Goal: Transaction & Acquisition: Purchase product/service

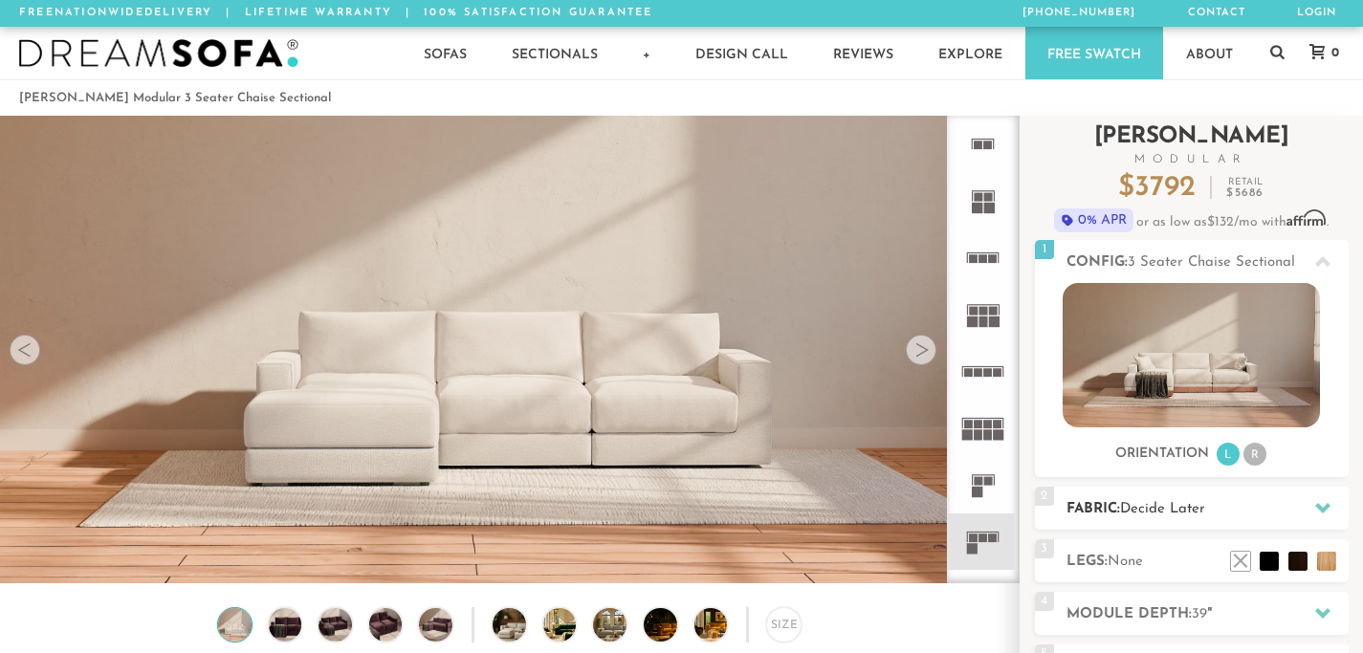
click at [1316, 515] on icon at bounding box center [1322, 507] width 15 height 15
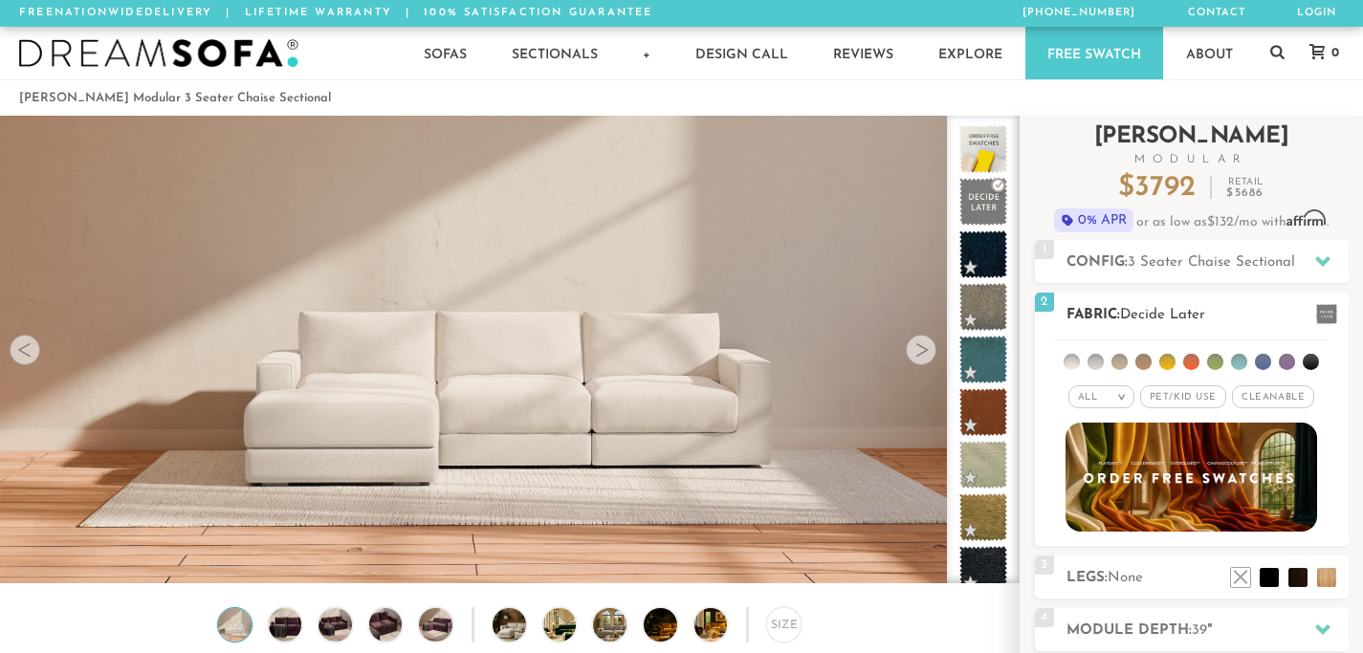
scroll to position [20978, 1349]
click at [1103, 397] on div "All >" at bounding box center [1102, 397] width 66 height 23
click at [1095, 400] on em "All" at bounding box center [1088, 397] width 20 height 11
click at [1117, 358] on li at bounding box center [1120, 362] width 16 height 16
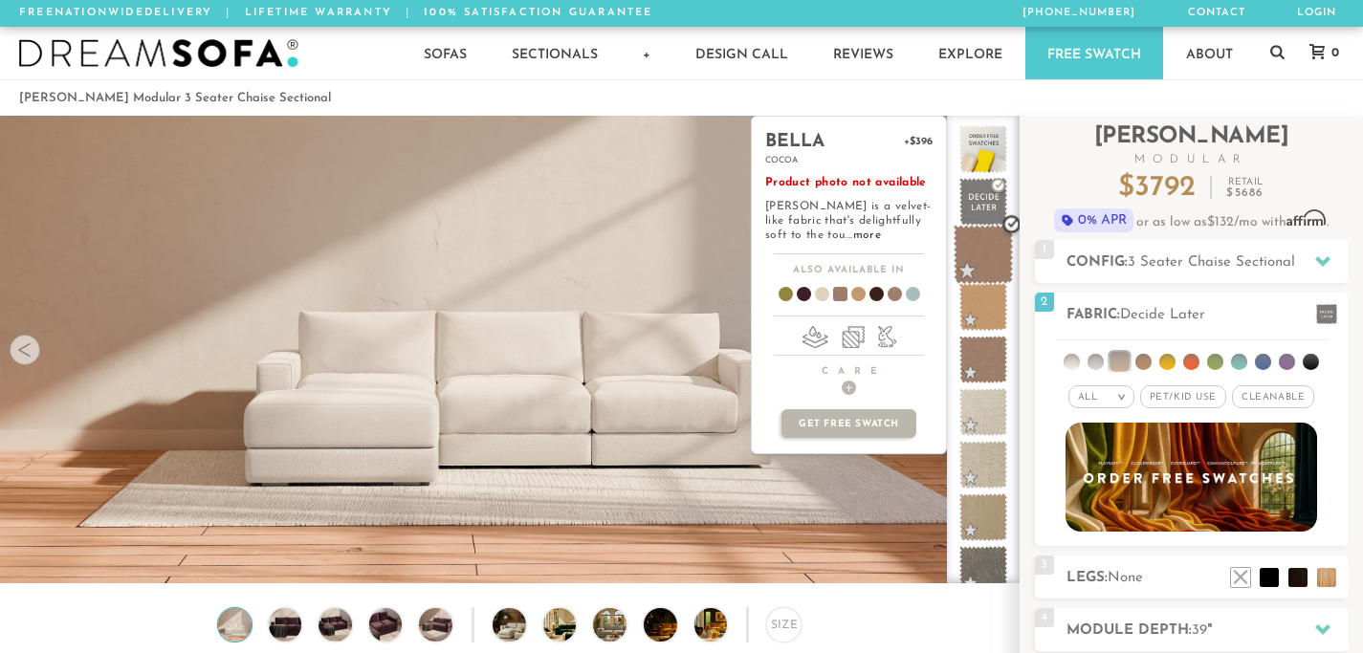
click at [978, 254] on span at bounding box center [984, 255] width 60 height 60
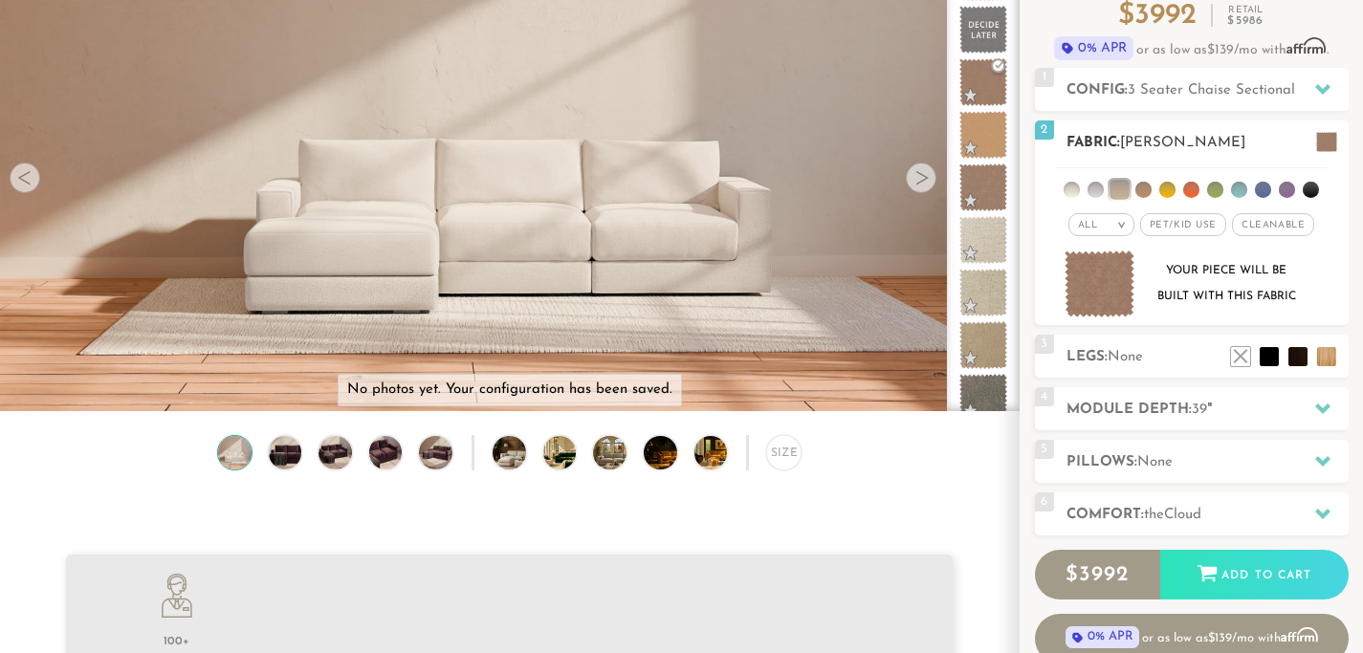
scroll to position [174, 0]
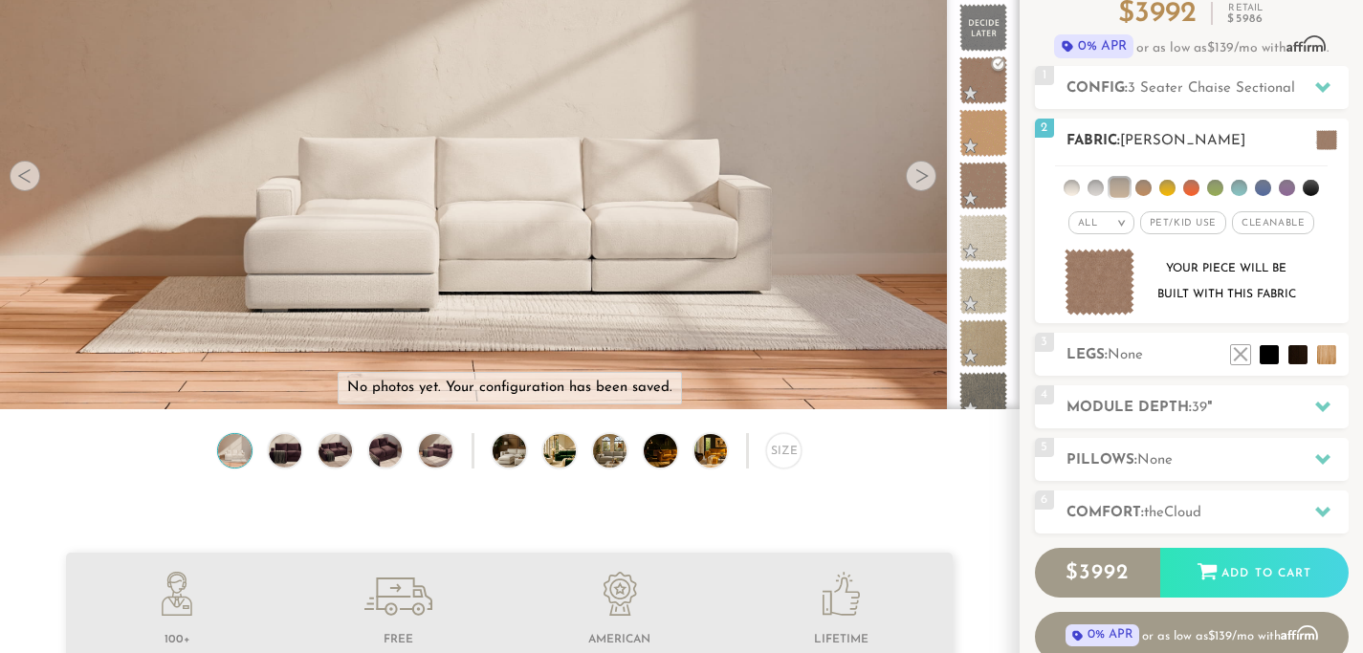
click at [1306, 189] on li at bounding box center [1311, 188] width 16 height 16
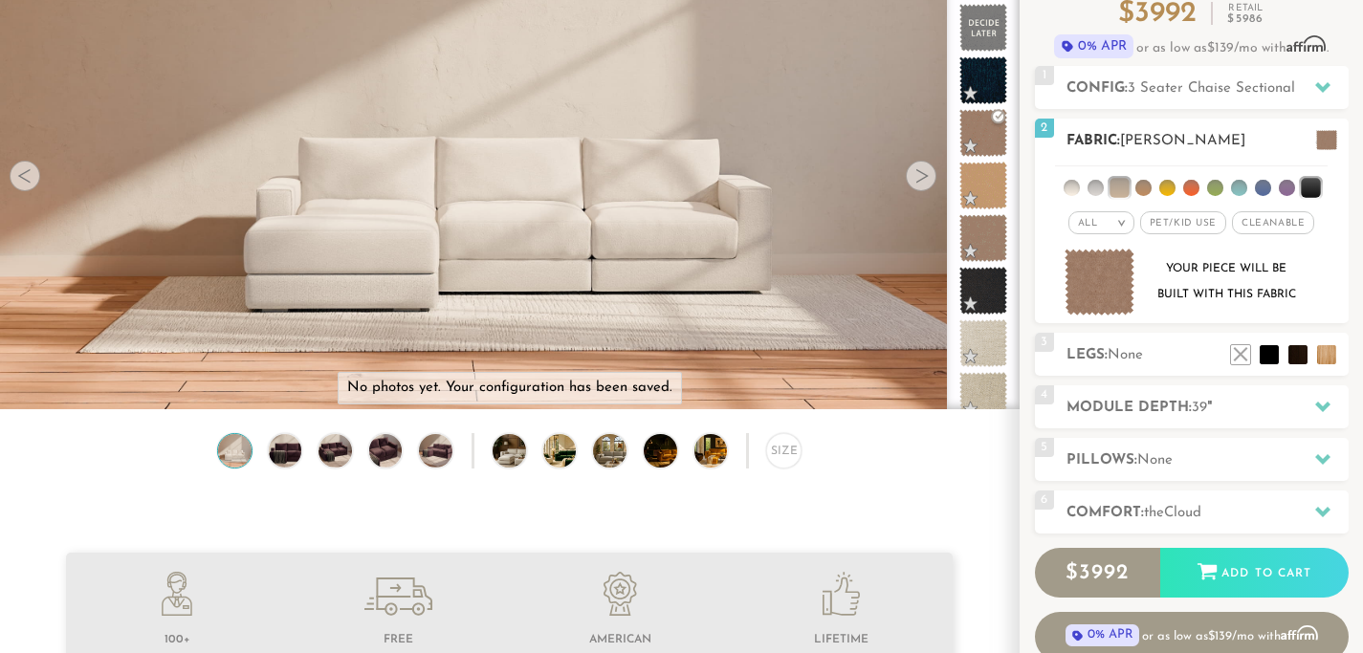
click at [1257, 186] on li at bounding box center [1263, 188] width 16 height 16
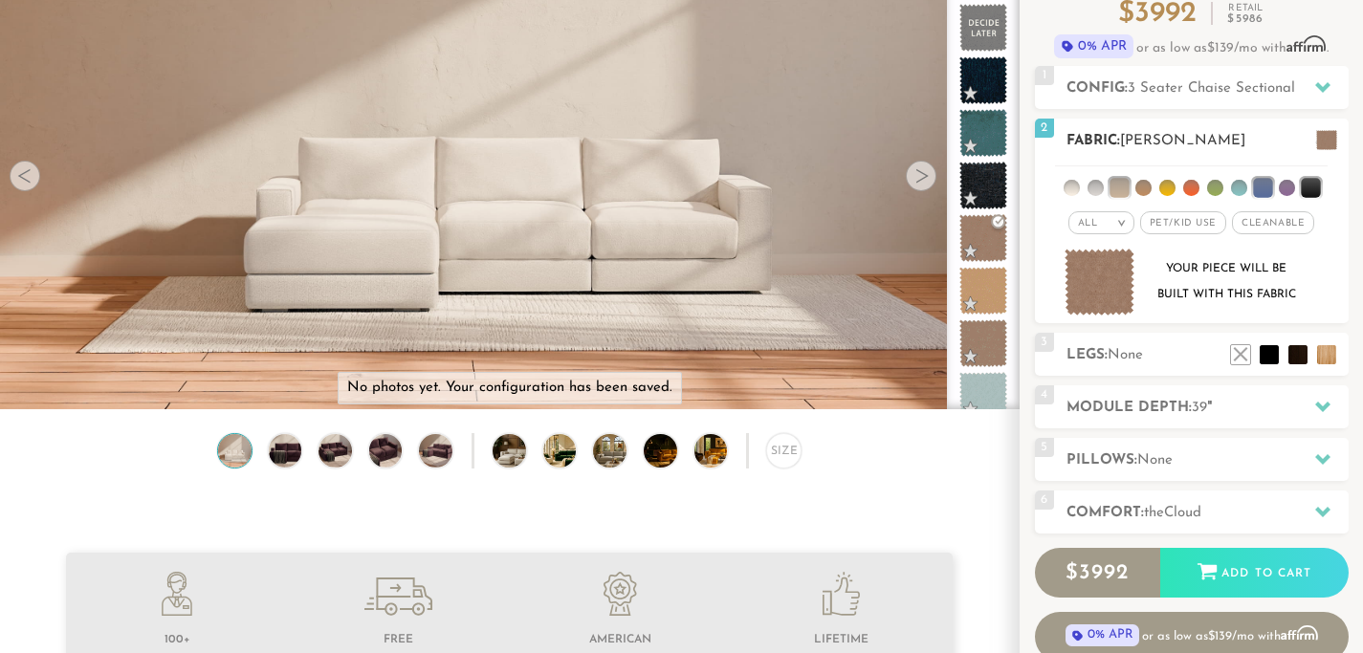
click at [1094, 191] on li at bounding box center [1096, 188] width 16 height 16
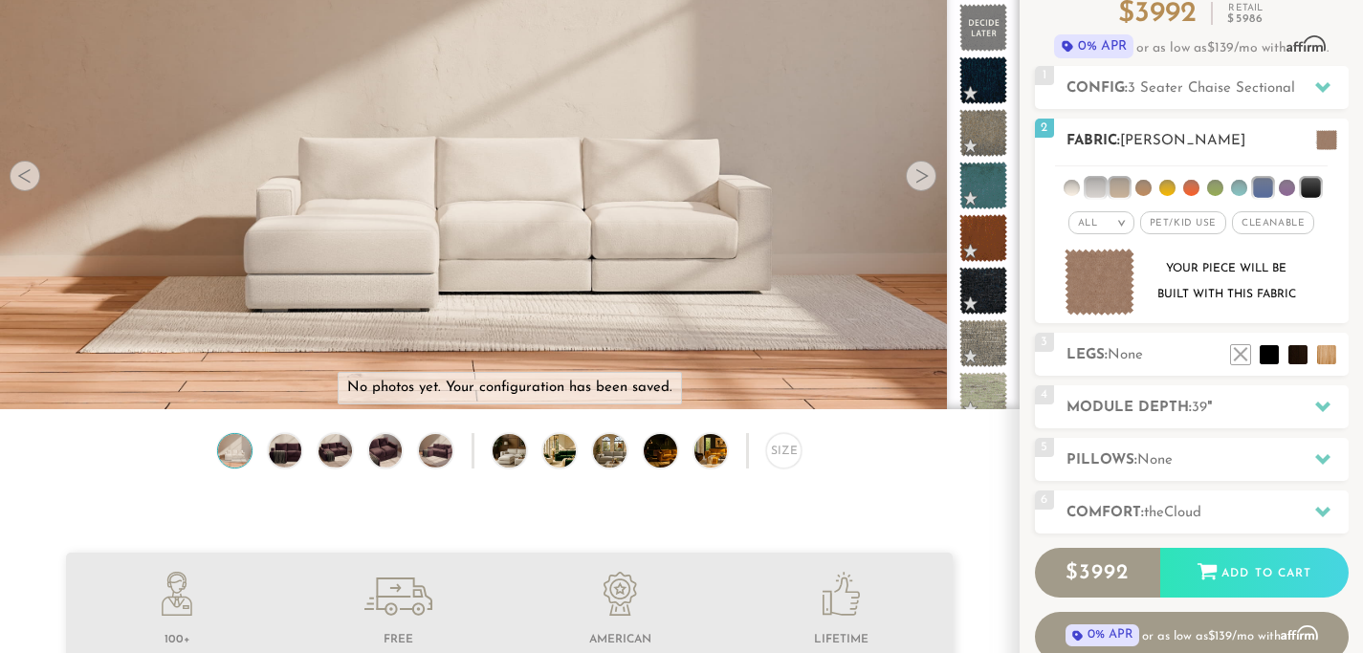
click at [1094, 191] on li at bounding box center [1095, 187] width 19 height 19
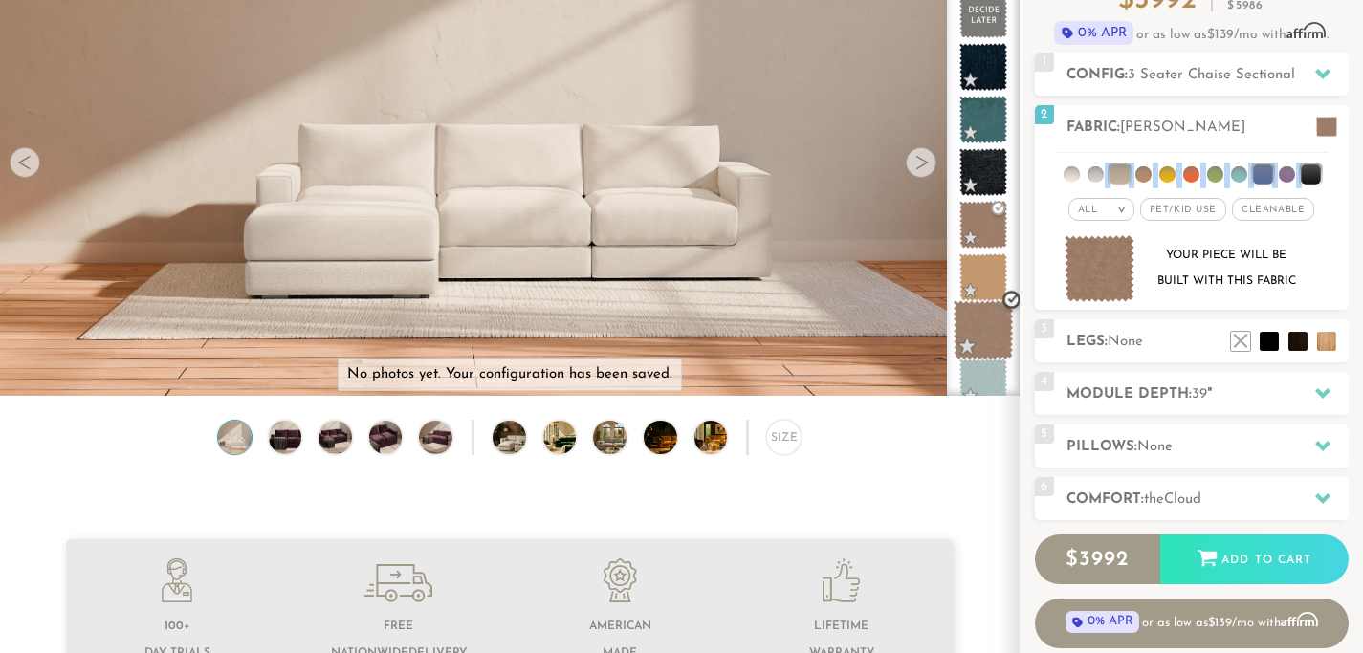
scroll to position [179, 0]
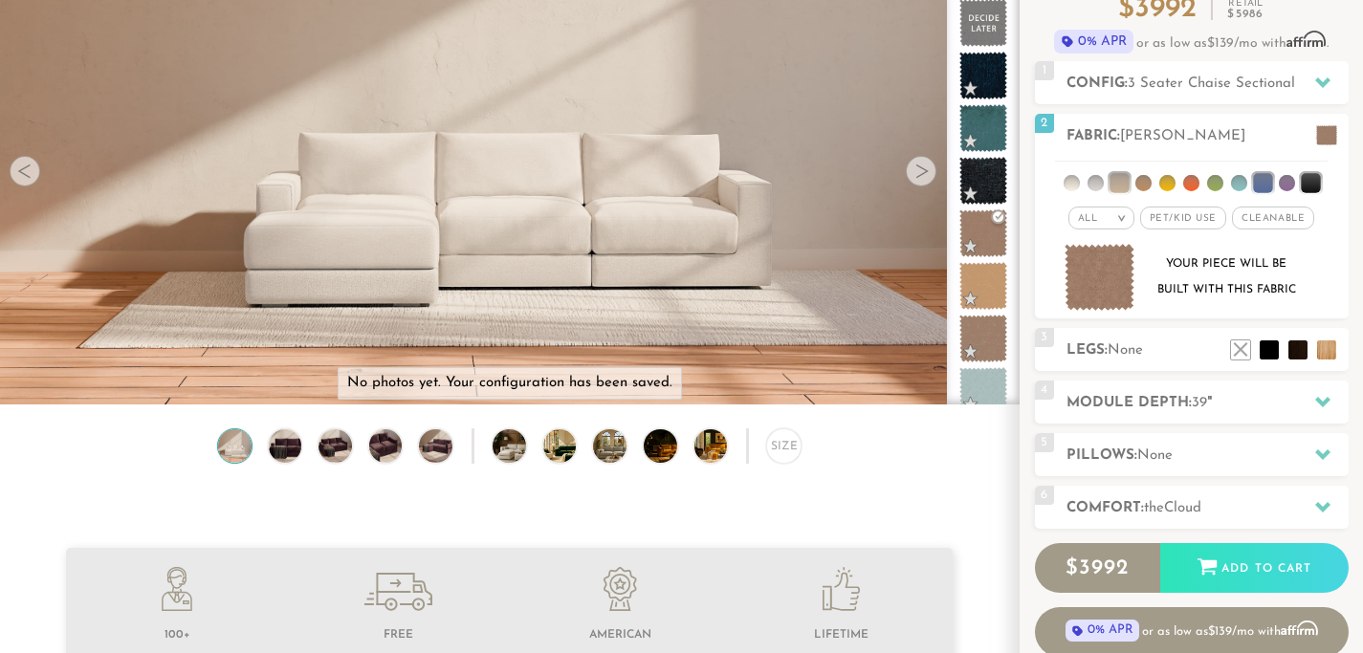
click at [923, 185] on div at bounding box center [921, 171] width 31 height 31
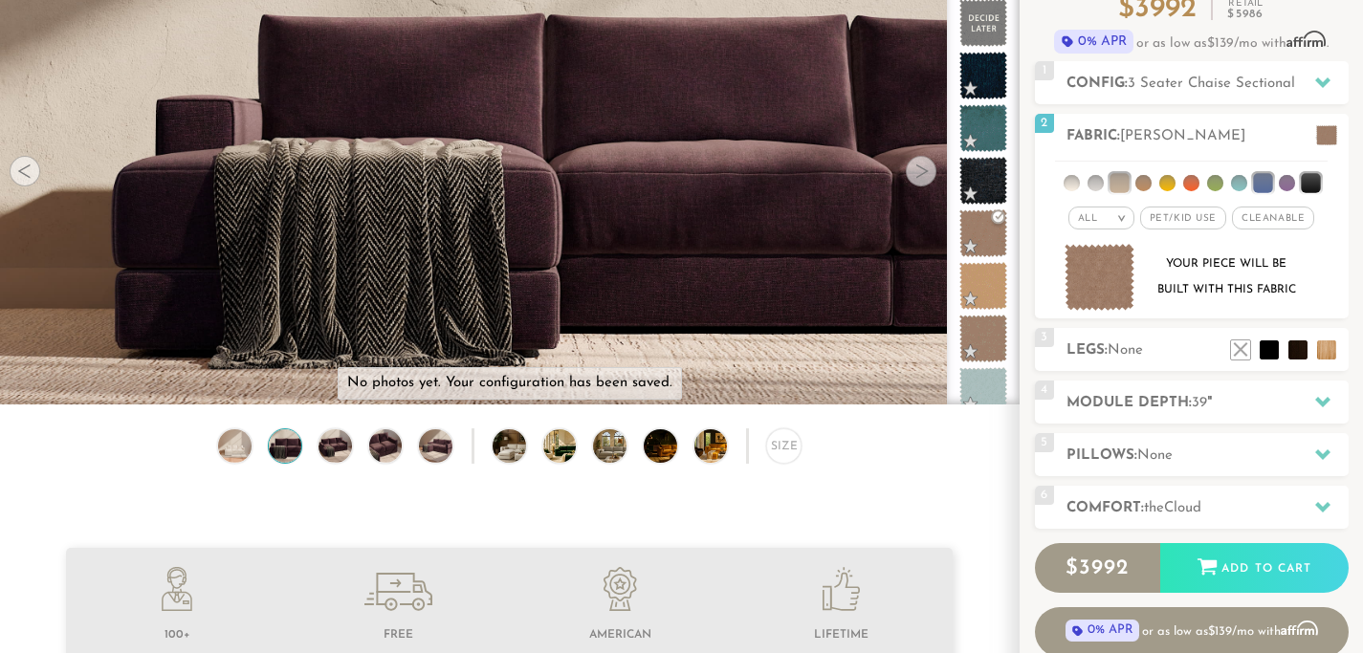
click at [922, 180] on div at bounding box center [921, 171] width 31 height 31
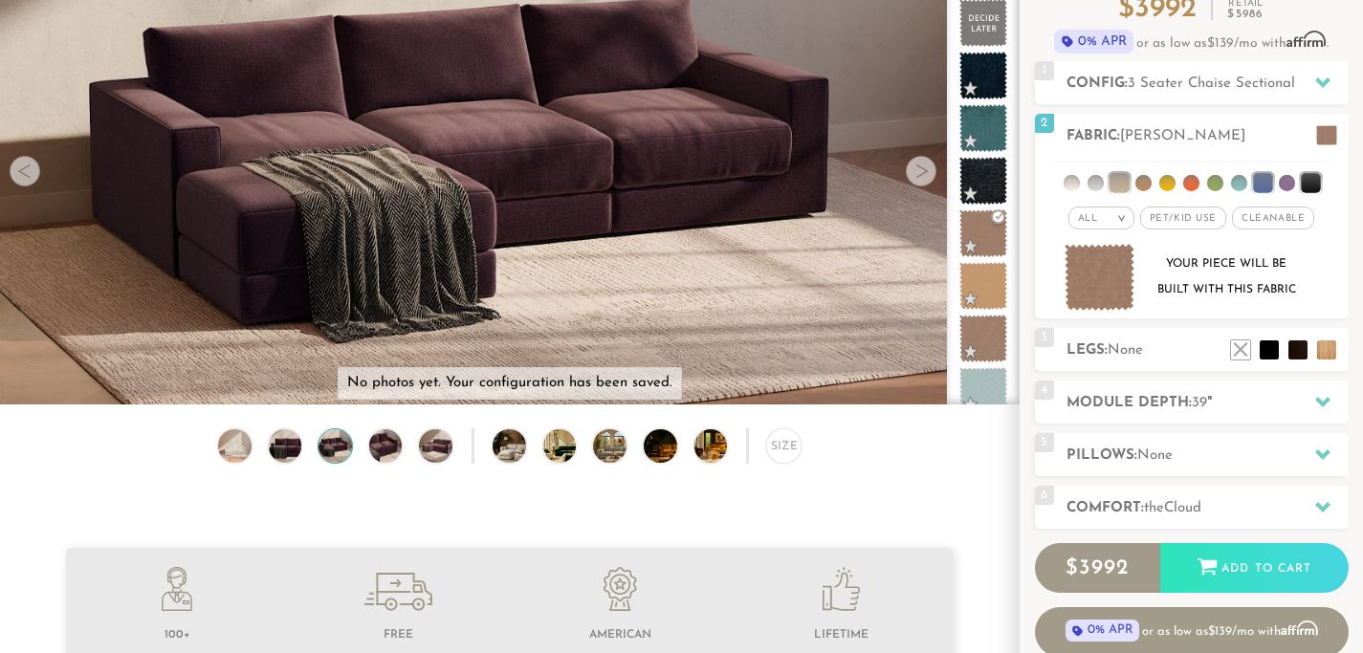
click at [922, 180] on div at bounding box center [921, 171] width 31 height 31
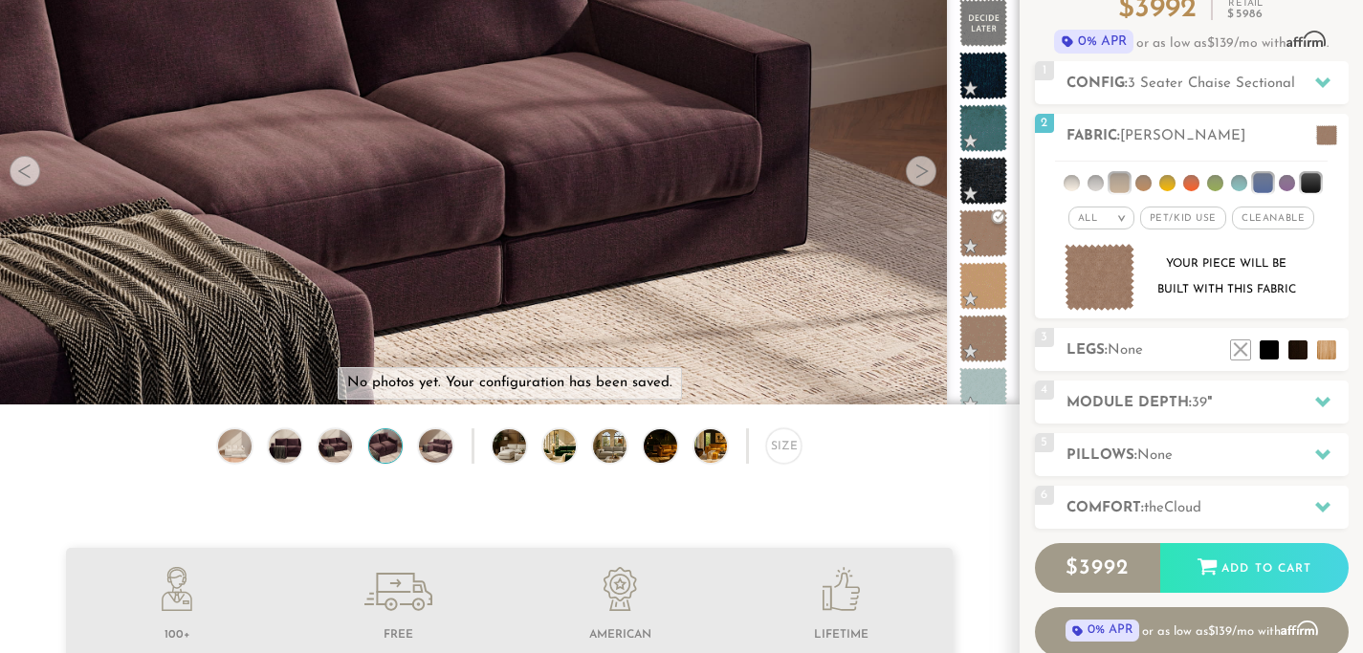
click at [922, 180] on div at bounding box center [921, 171] width 31 height 31
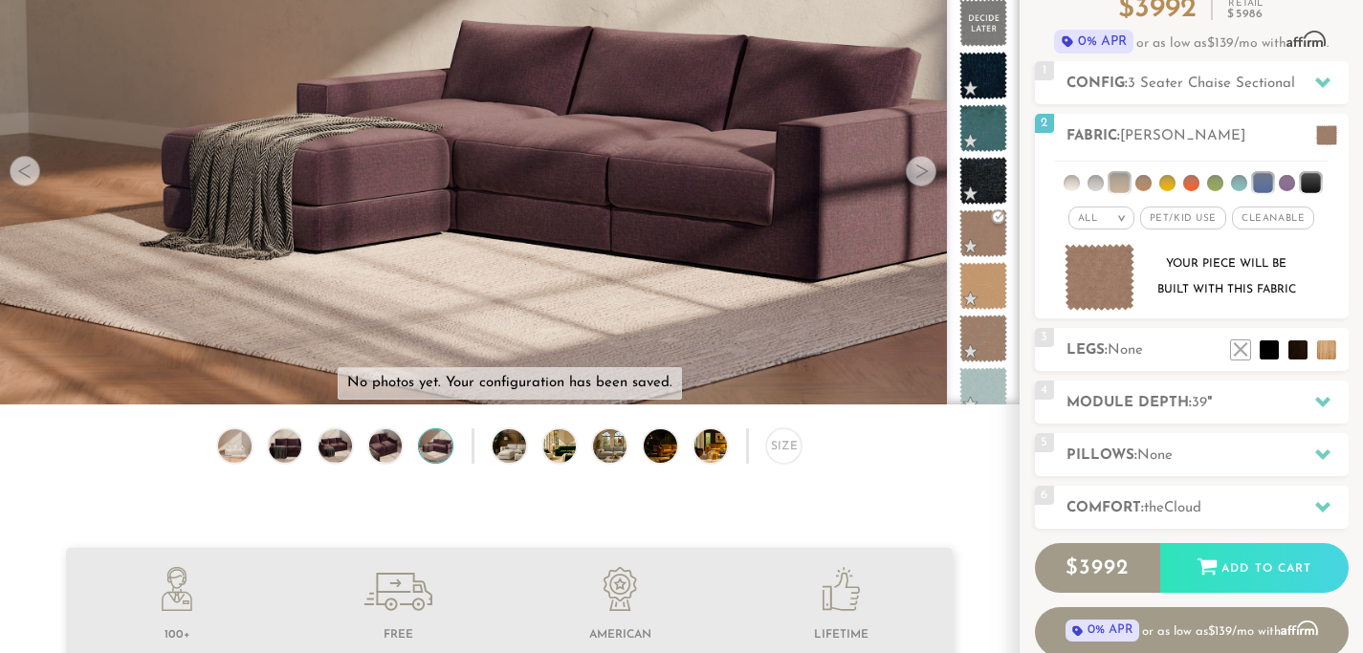
click at [922, 180] on div at bounding box center [921, 171] width 31 height 31
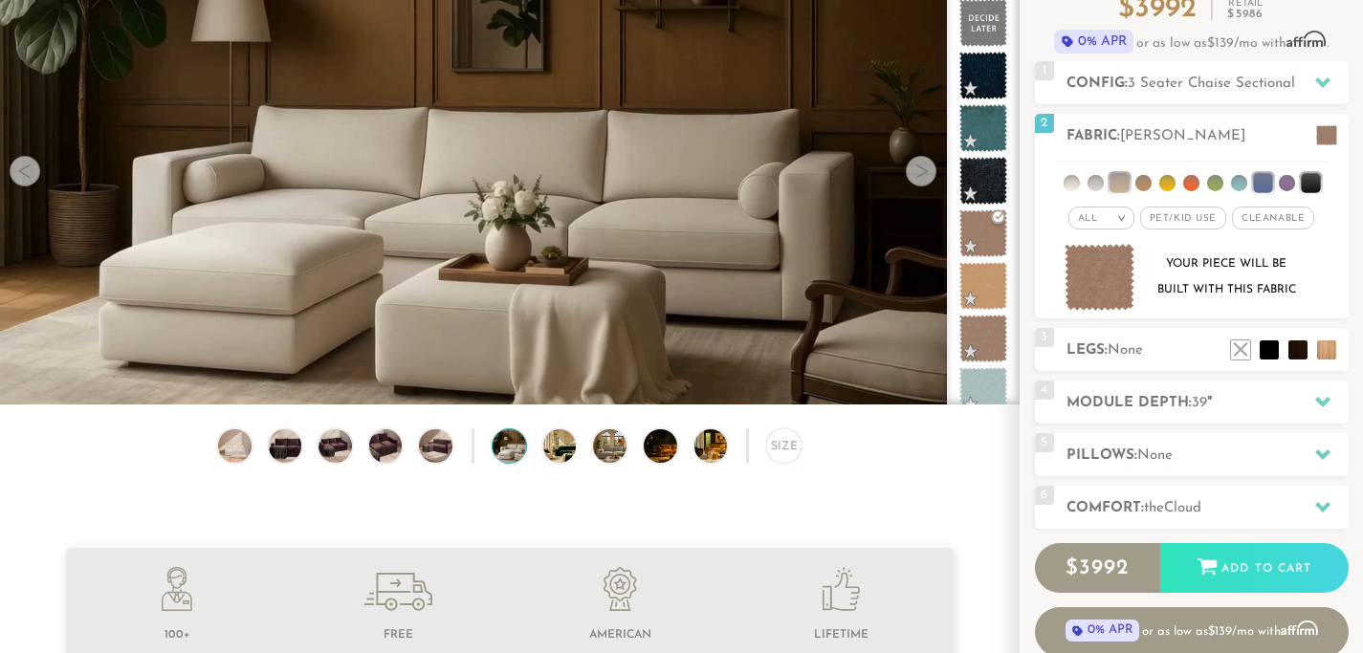
click at [921, 179] on div at bounding box center [921, 171] width 31 height 31
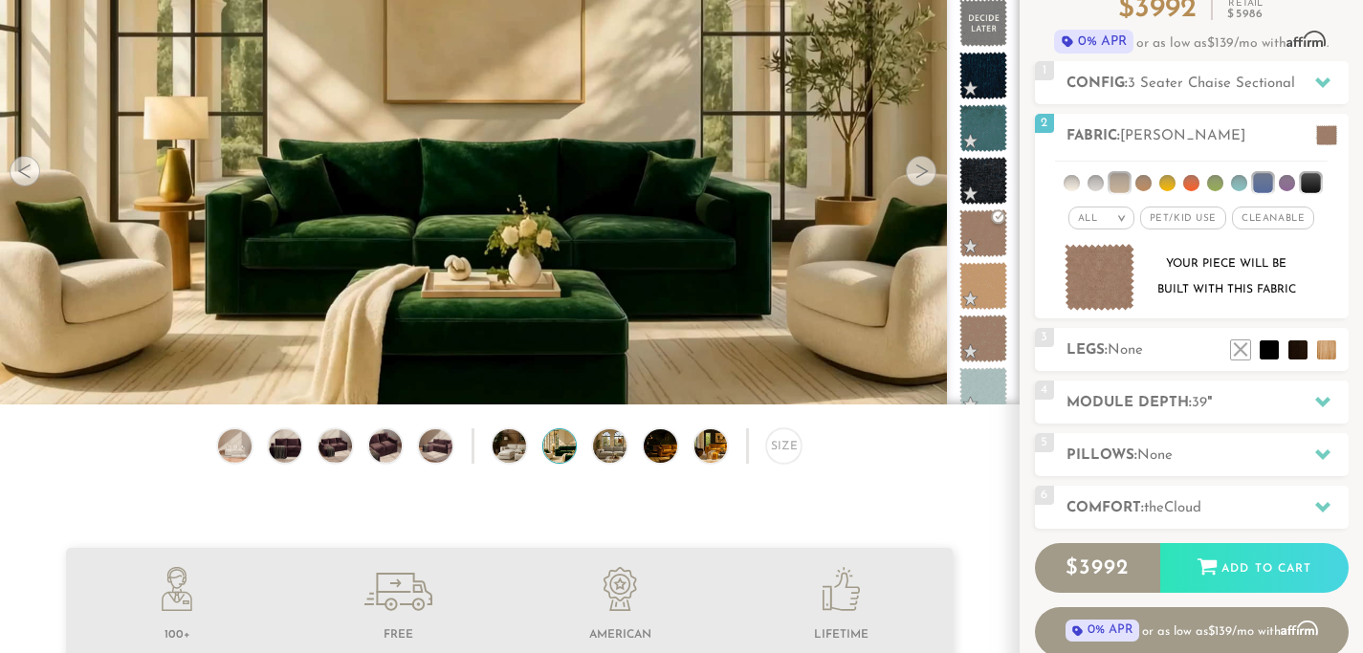
click at [919, 173] on div at bounding box center [921, 171] width 31 height 31
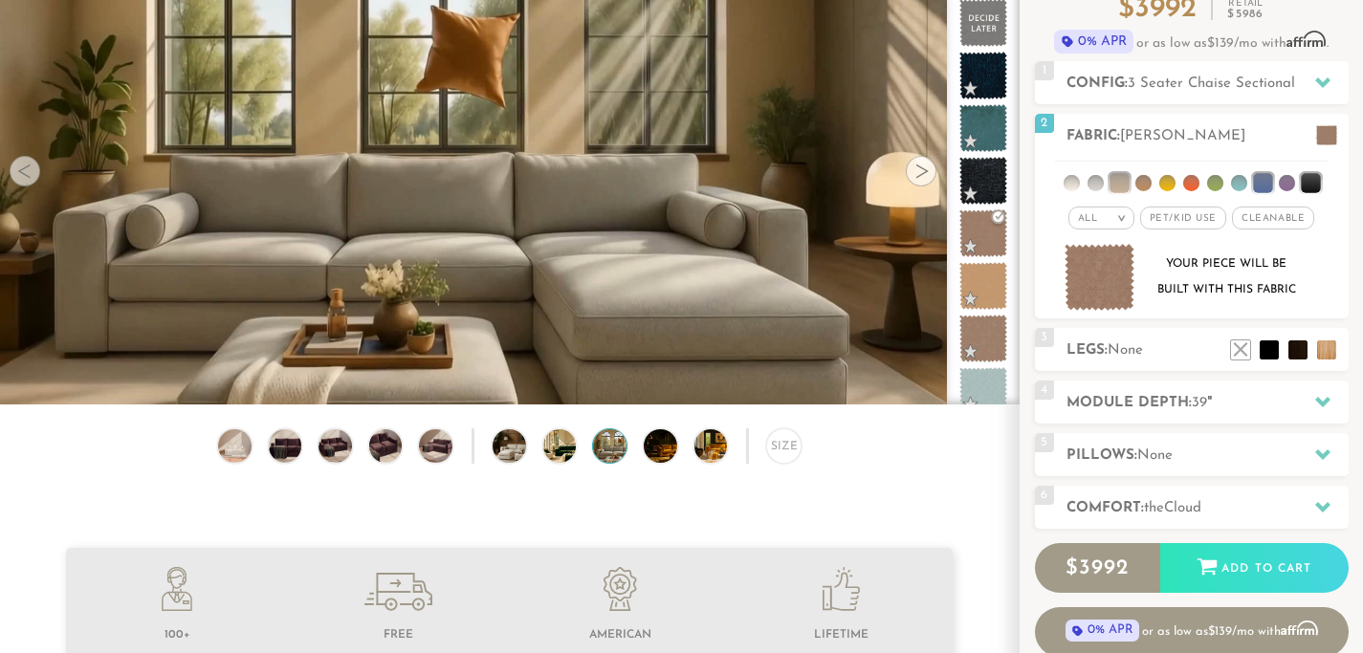
click at [919, 176] on div at bounding box center [921, 171] width 31 height 31
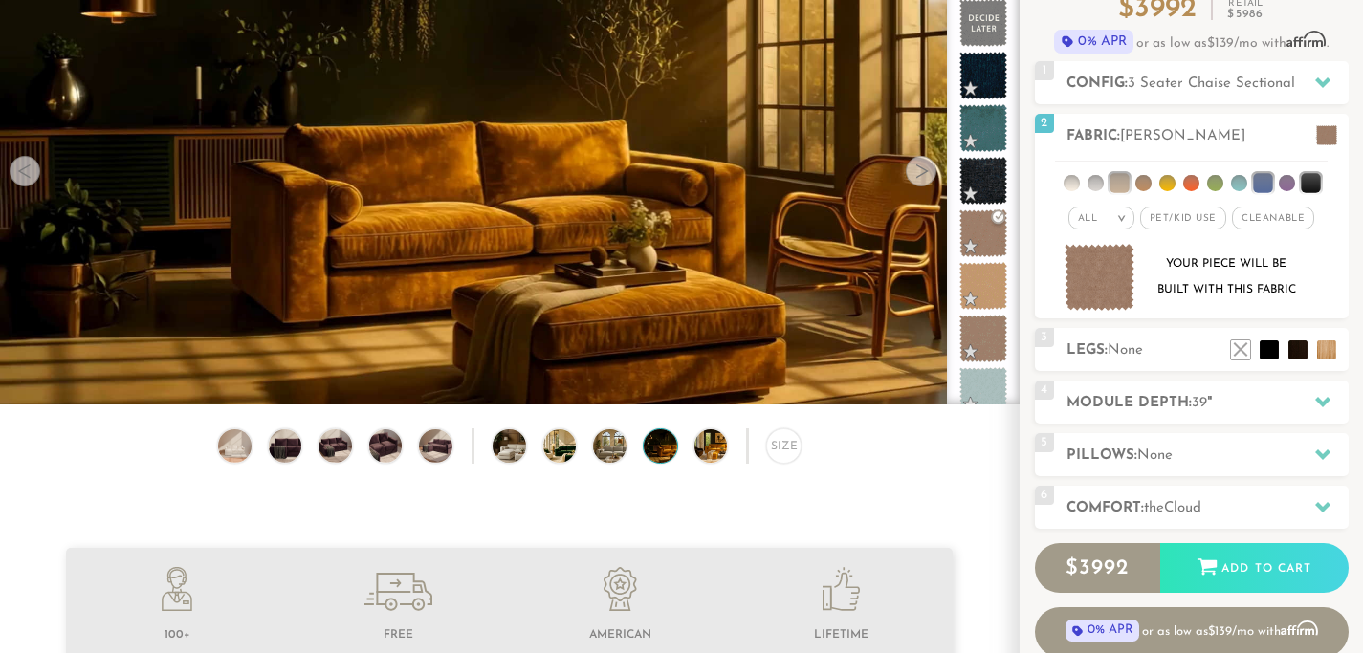
click at [921, 176] on div at bounding box center [921, 171] width 31 height 31
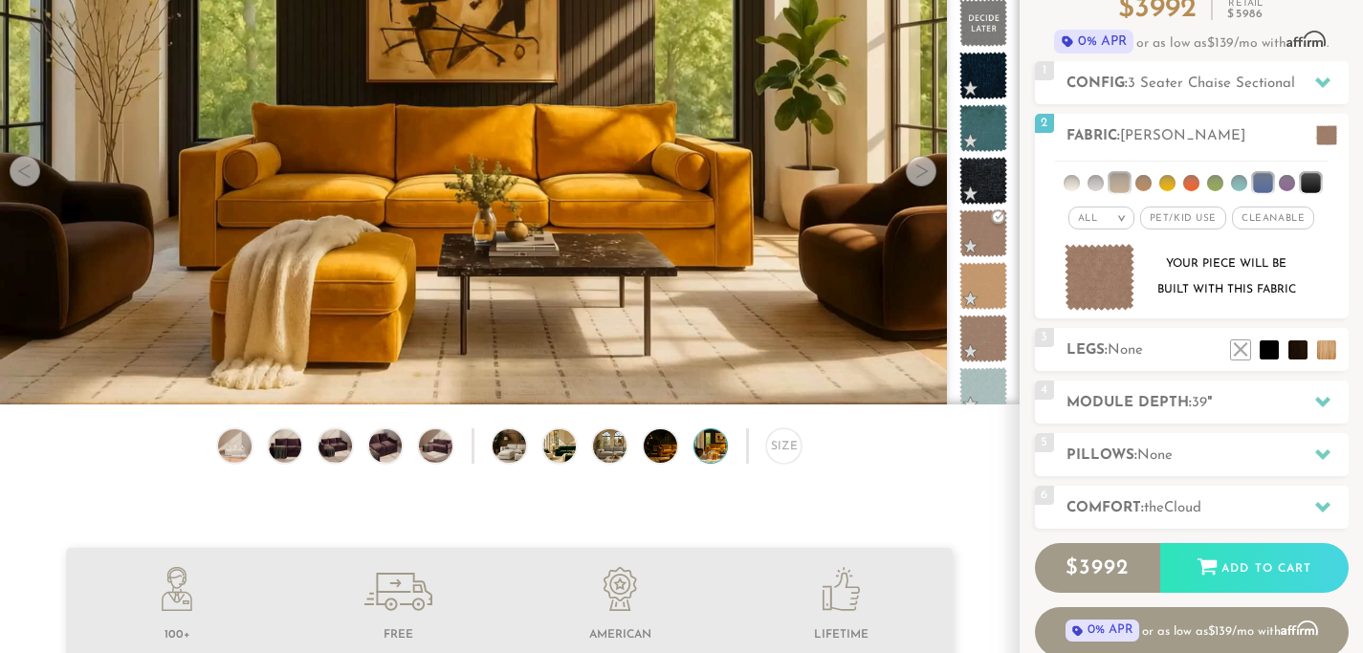
click at [921, 176] on div at bounding box center [921, 171] width 31 height 31
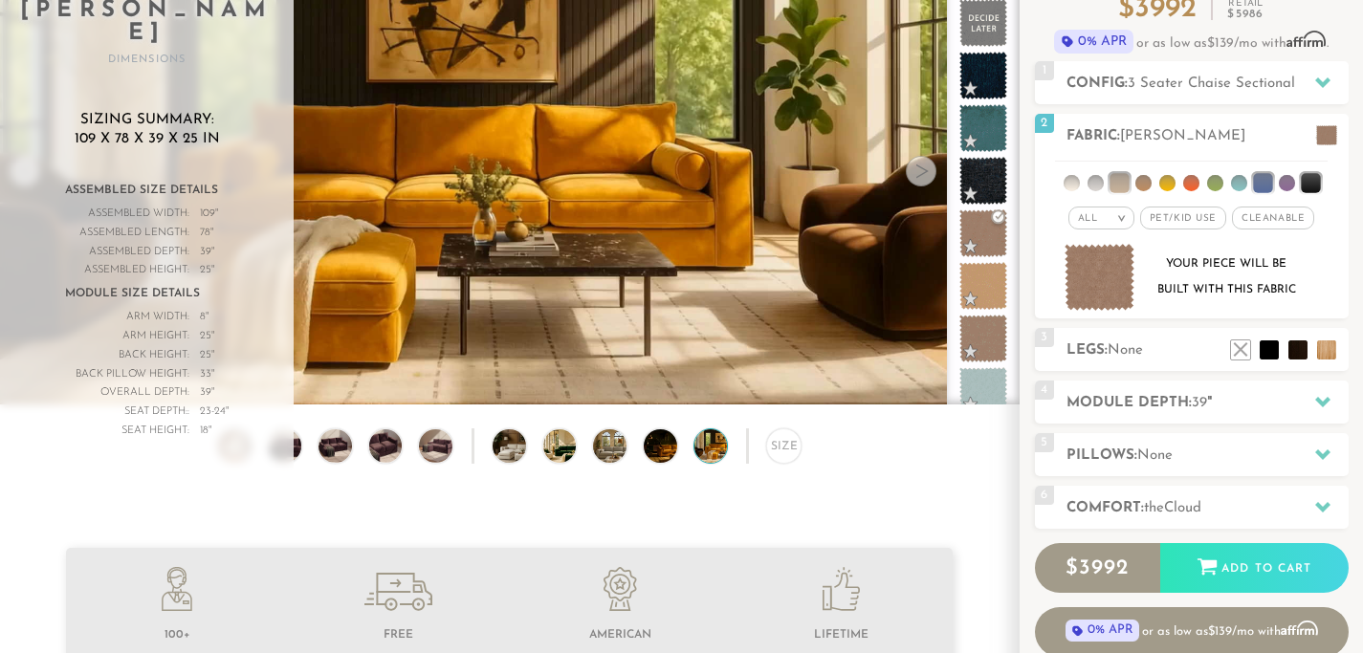
click at [921, 176] on div at bounding box center [921, 171] width 31 height 31
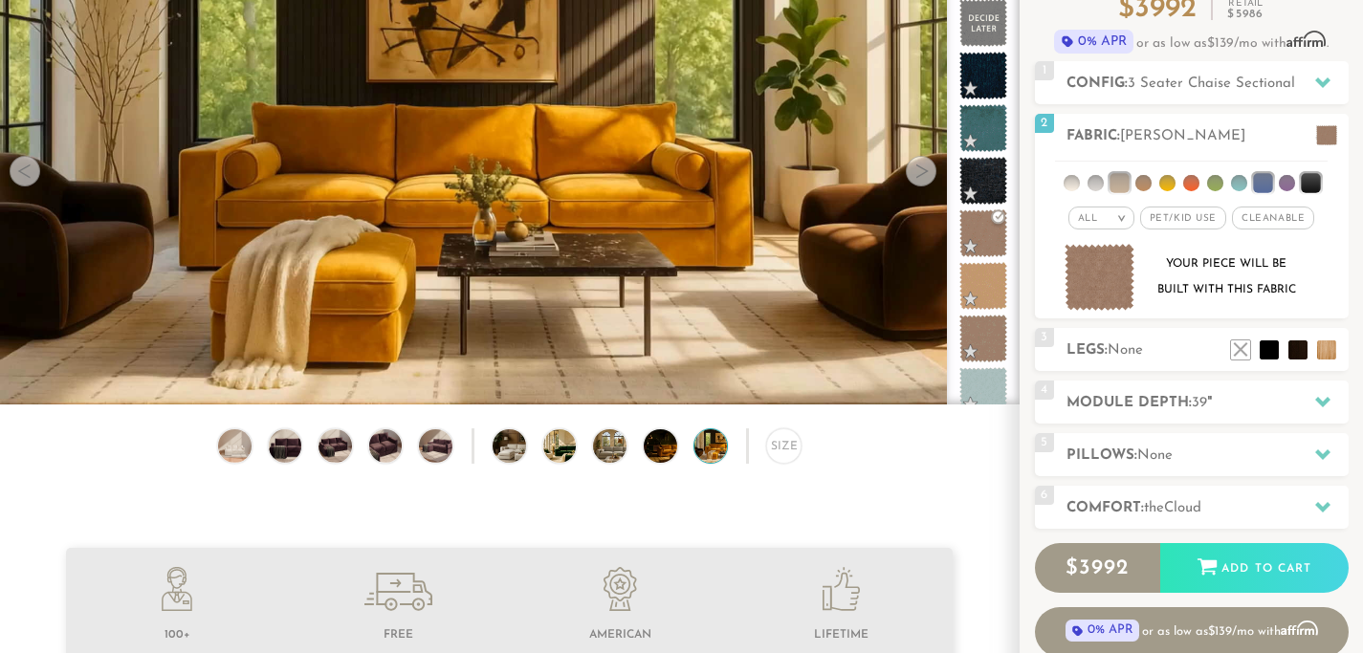
click at [921, 176] on div at bounding box center [921, 171] width 31 height 31
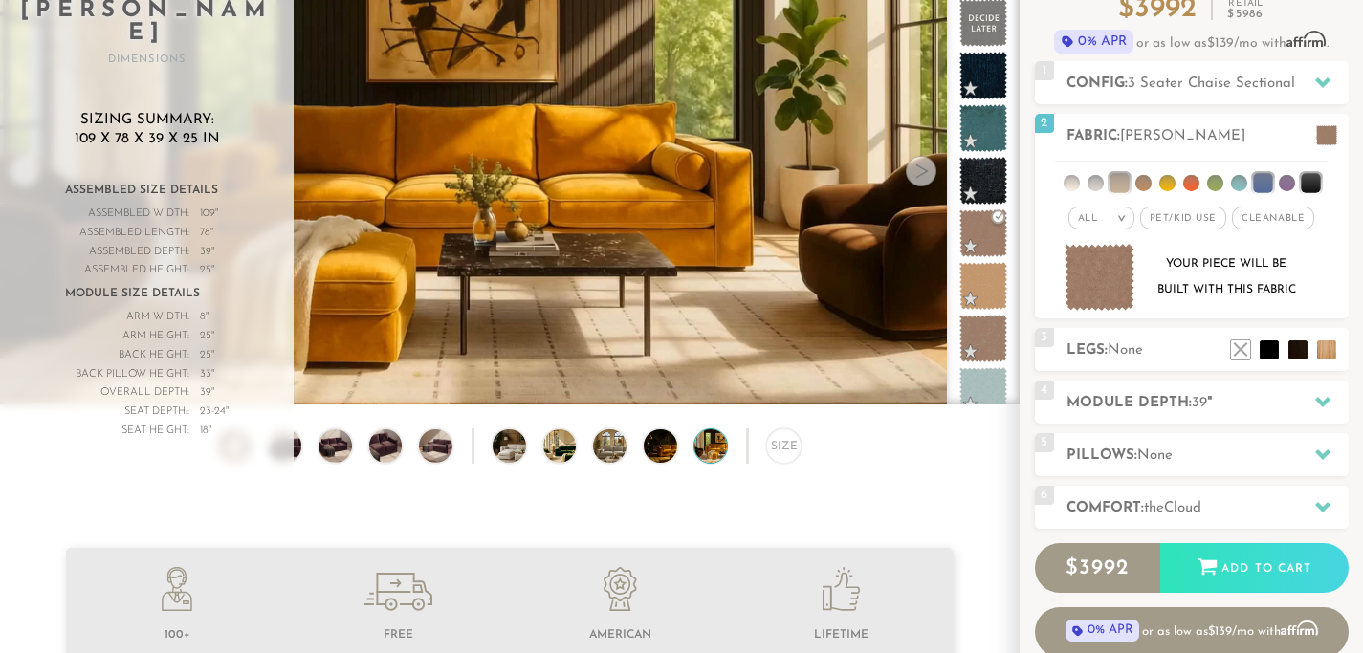
click at [921, 176] on div at bounding box center [921, 171] width 31 height 31
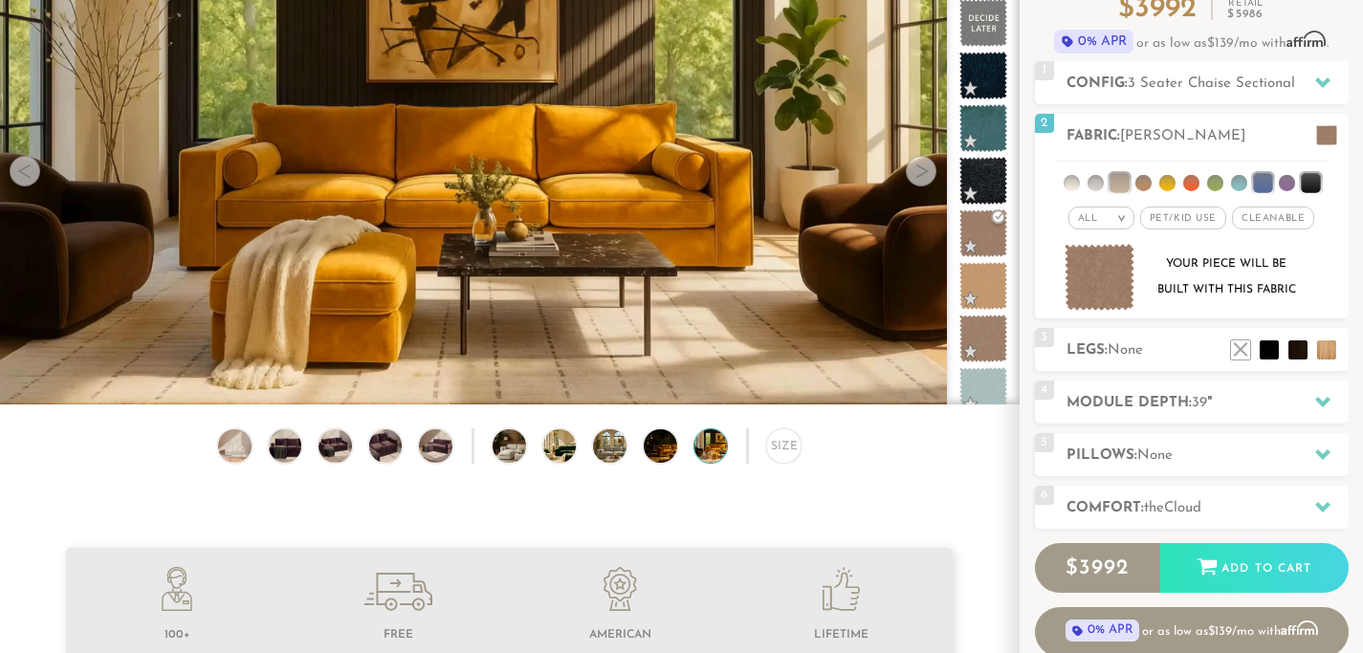
click at [921, 176] on div at bounding box center [921, 171] width 31 height 31
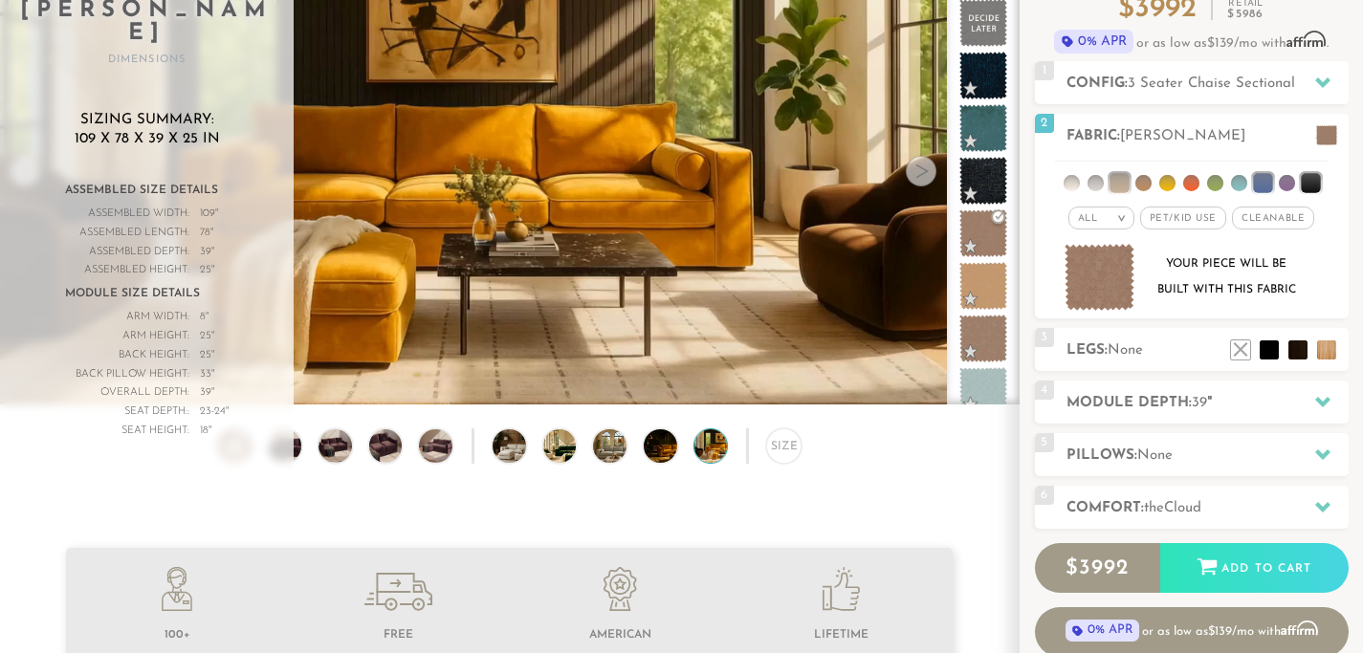
click at [921, 176] on div at bounding box center [921, 171] width 31 height 31
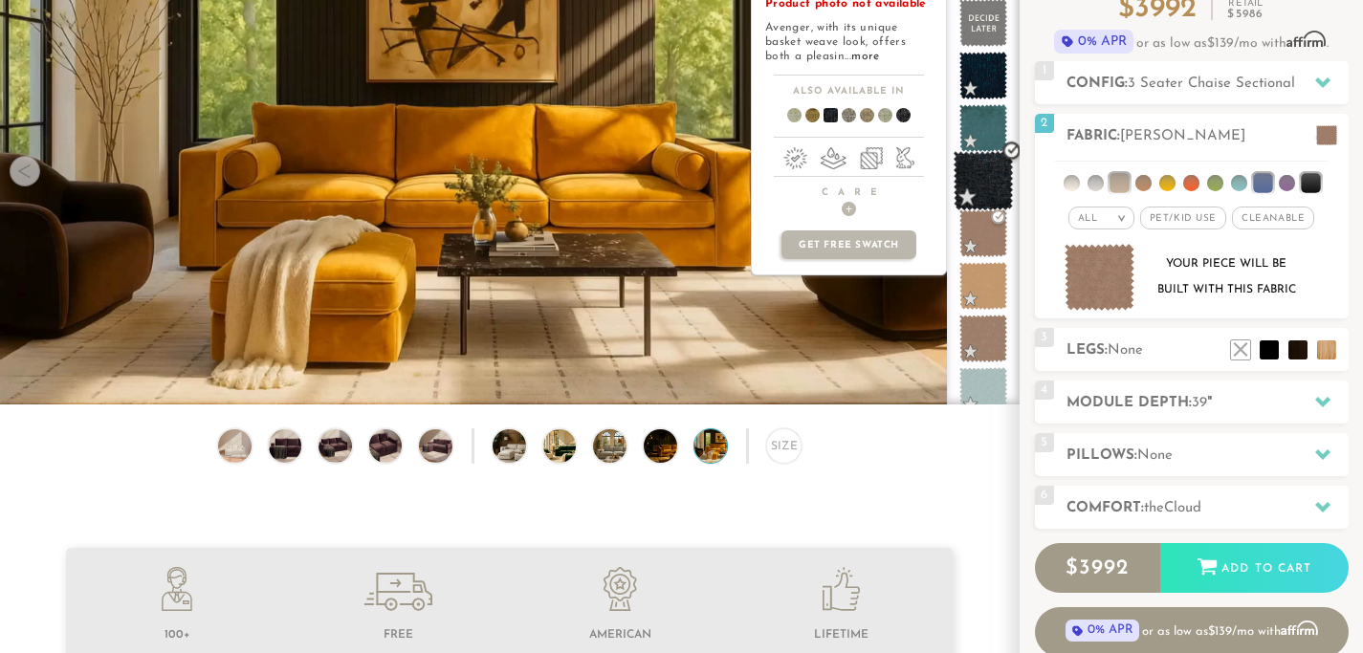
click at [995, 173] on span at bounding box center [984, 181] width 60 height 60
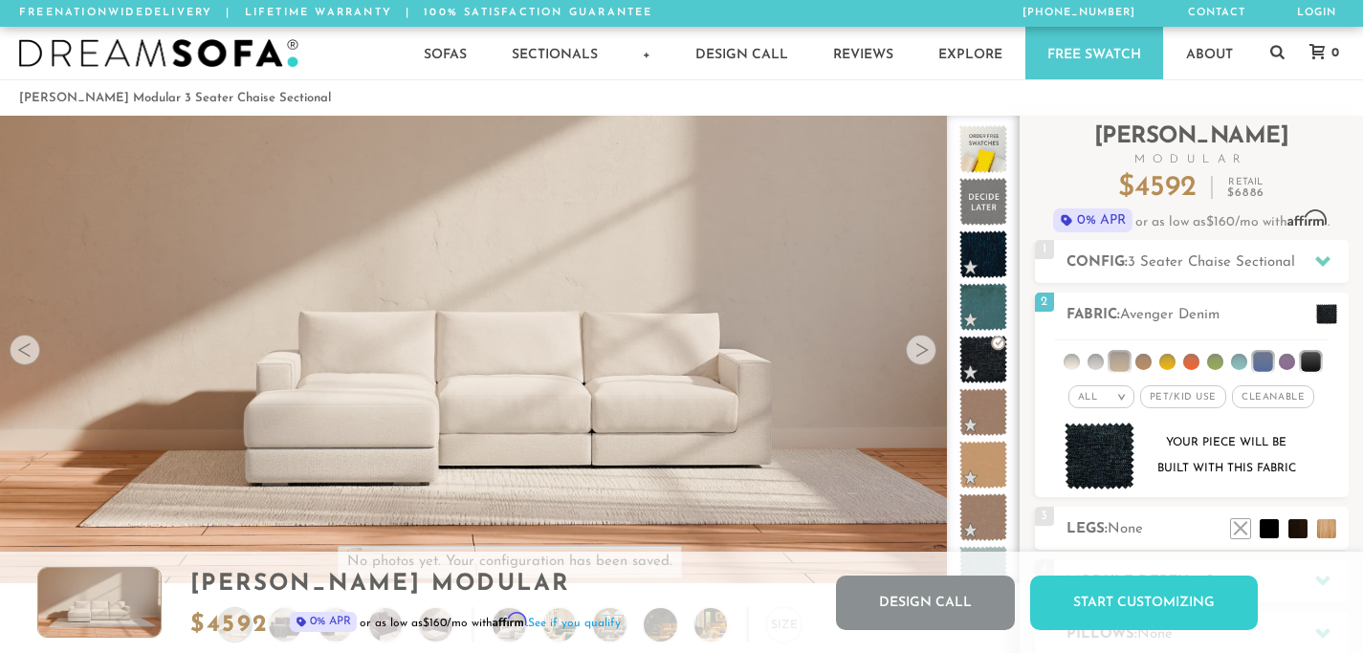
scroll to position [0, 0]
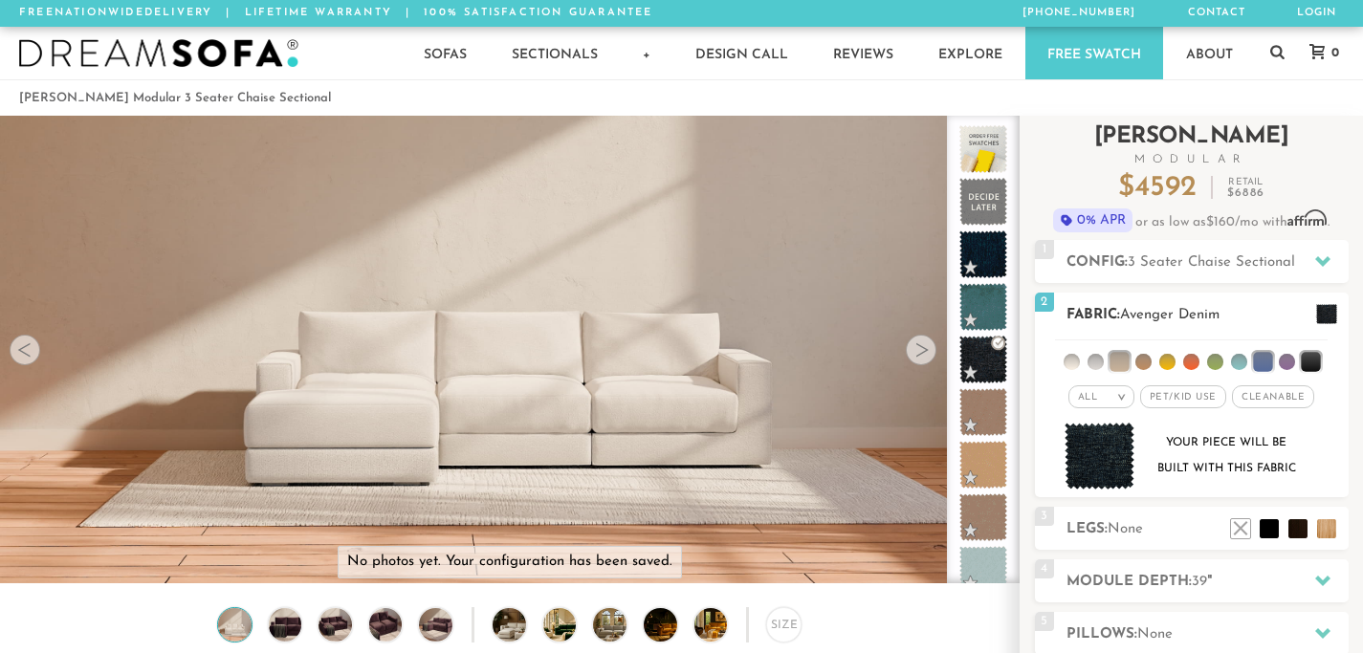
click at [1096, 363] on li at bounding box center [1096, 362] width 16 height 16
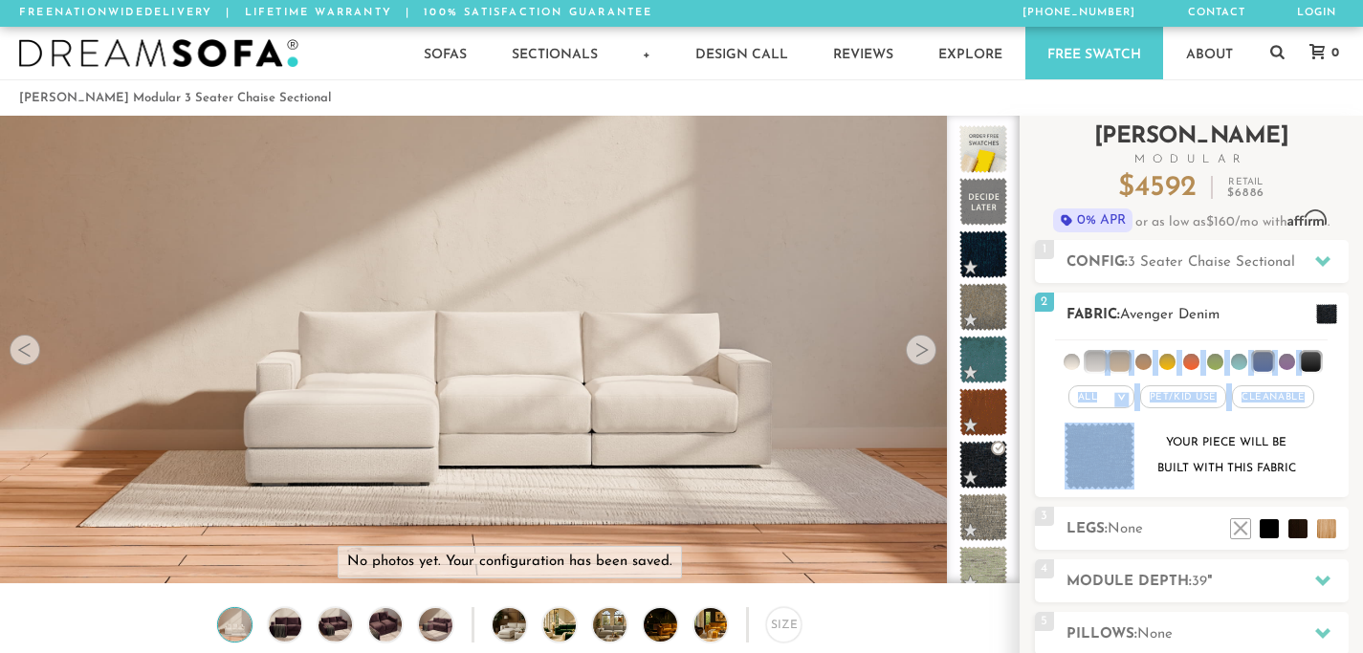
drag, startPoint x: 1118, startPoint y: 353, endPoint x: 1199, endPoint y: 423, distance: 106.5
click at [1199, 423] on div "All > All Tier x x" at bounding box center [1192, 417] width 314 height 163
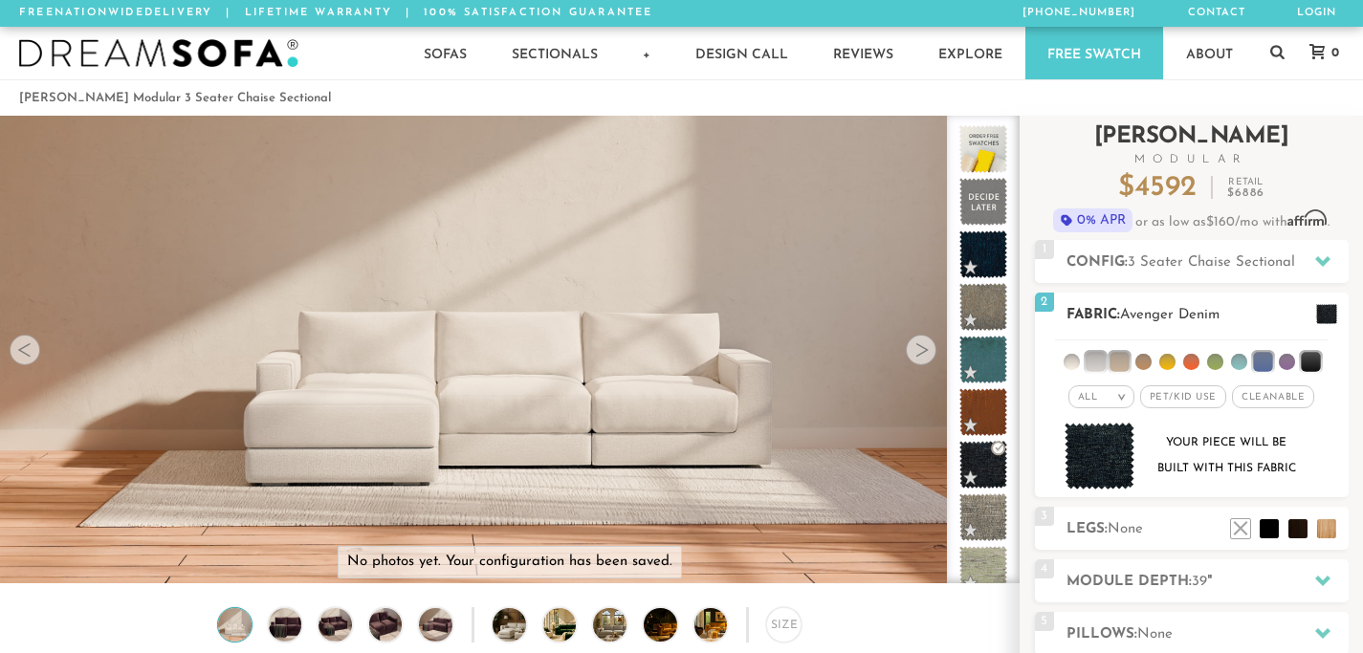
click at [1199, 421] on div "All > All Tier x x" at bounding box center [1192, 417] width 314 height 163
click at [1253, 360] on li at bounding box center [1262, 361] width 19 height 19
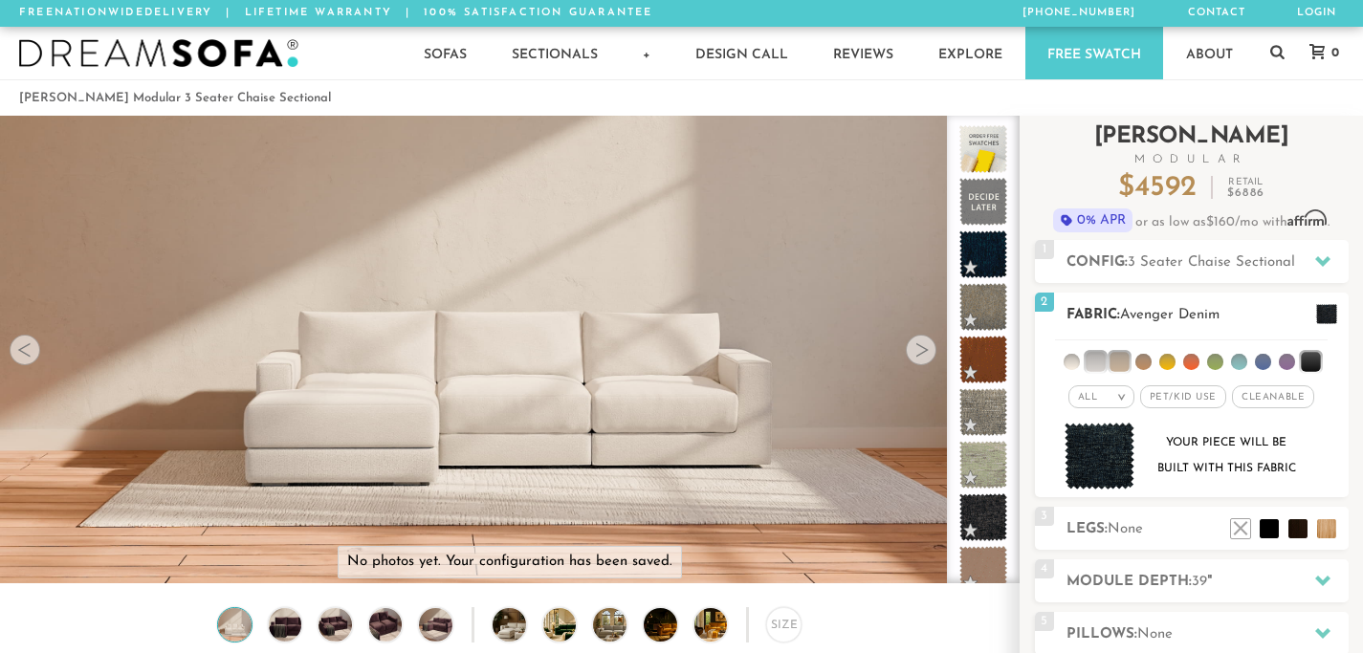
click at [1237, 356] on li at bounding box center [1239, 362] width 16 height 16
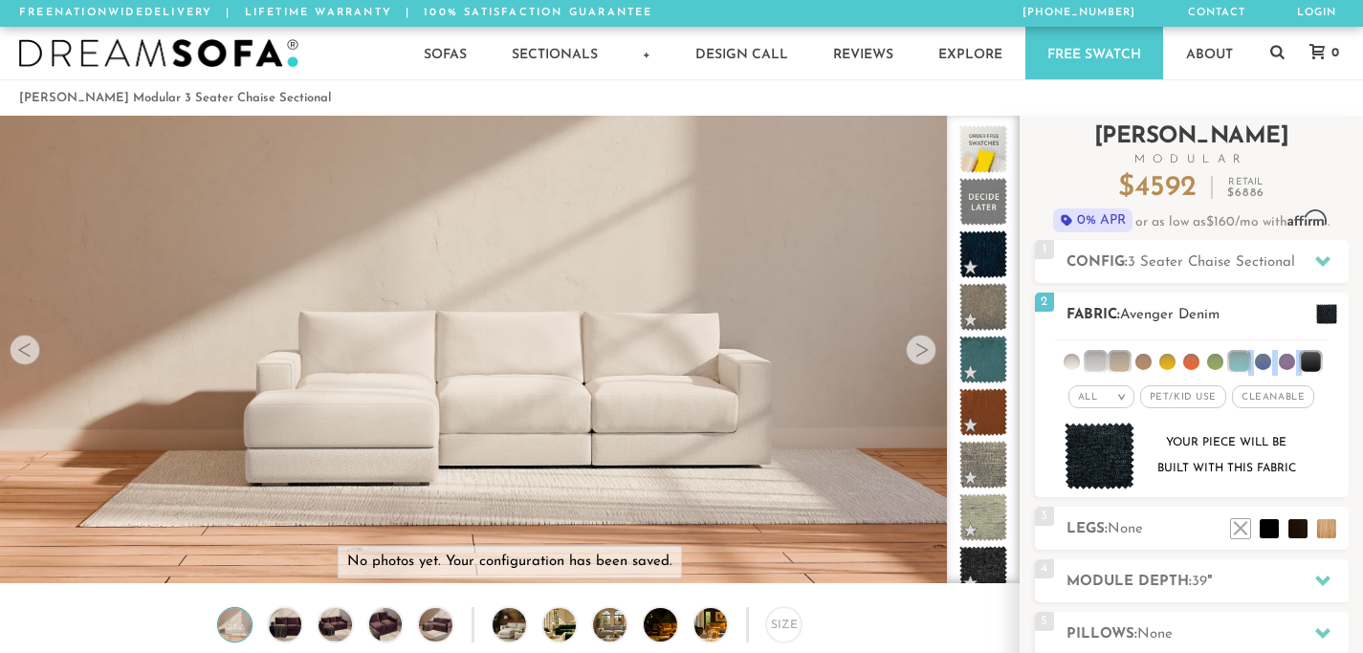
click at [1237, 356] on li at bounding box center [1238, 361] width 19 height 19
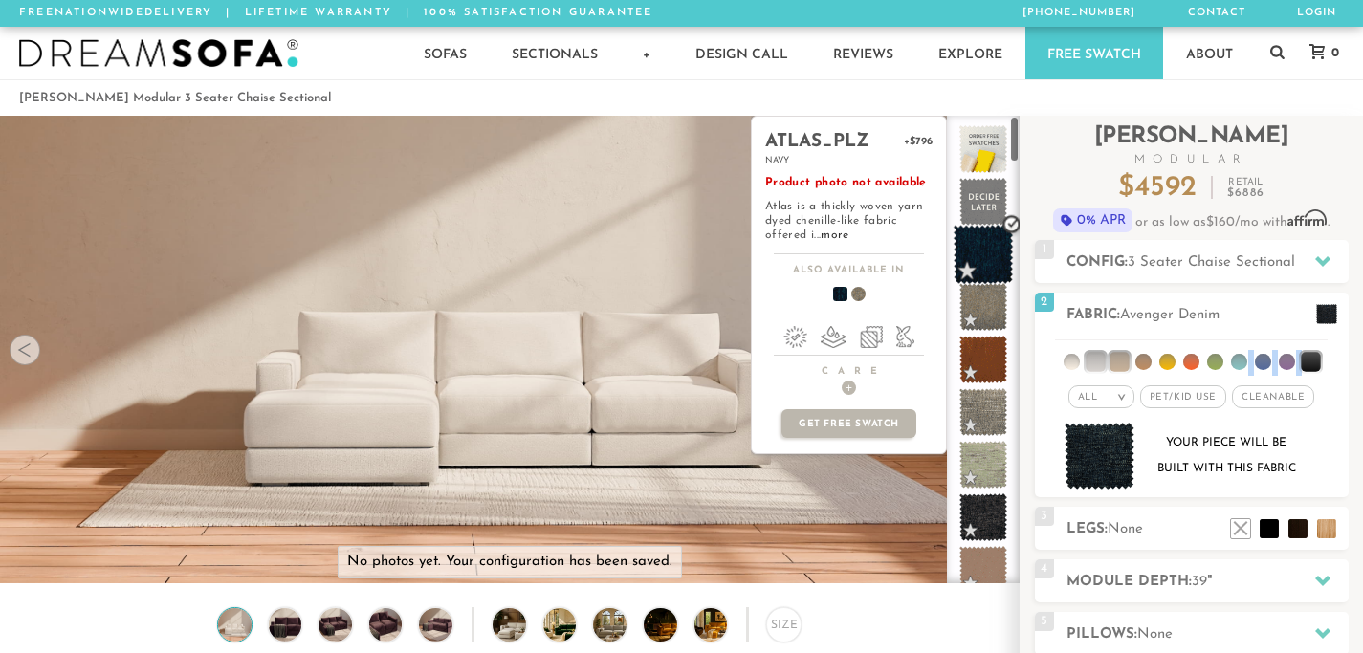
click at [984, 245] on span at bounding box center [984, 255] width 60 height 60
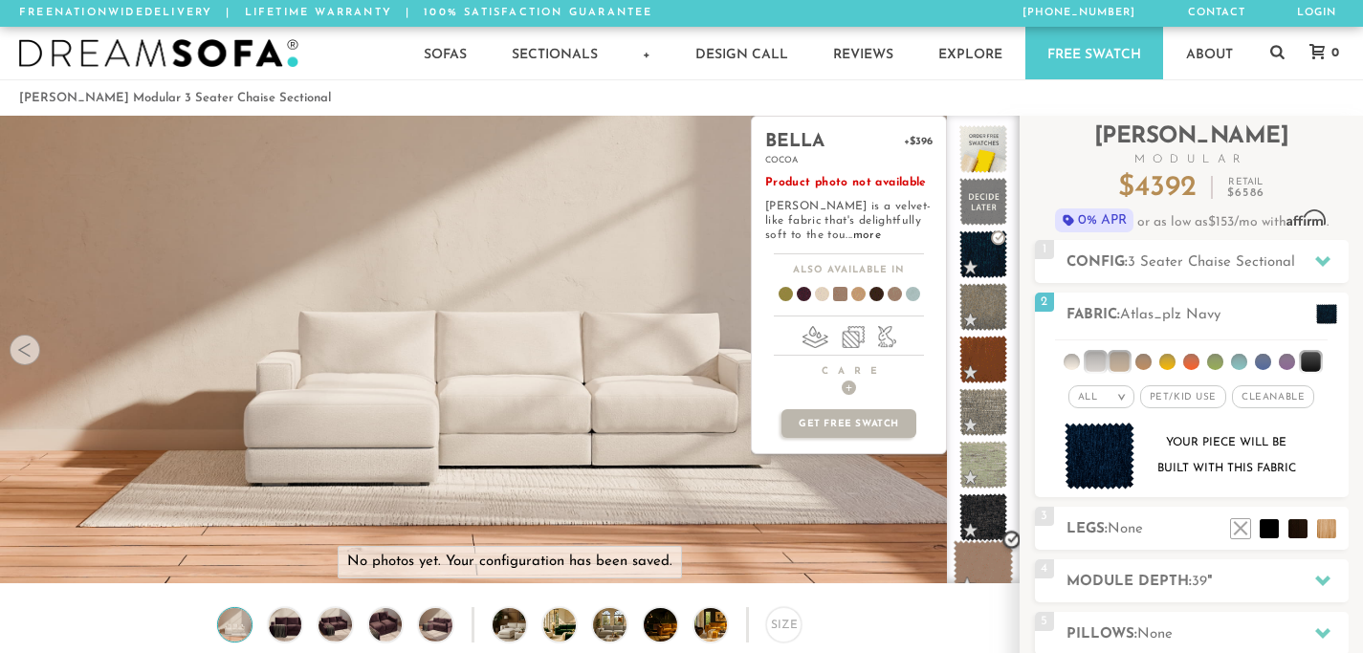
click at [985, 561] on span at bounding box center [984, 571] width 60 height 60
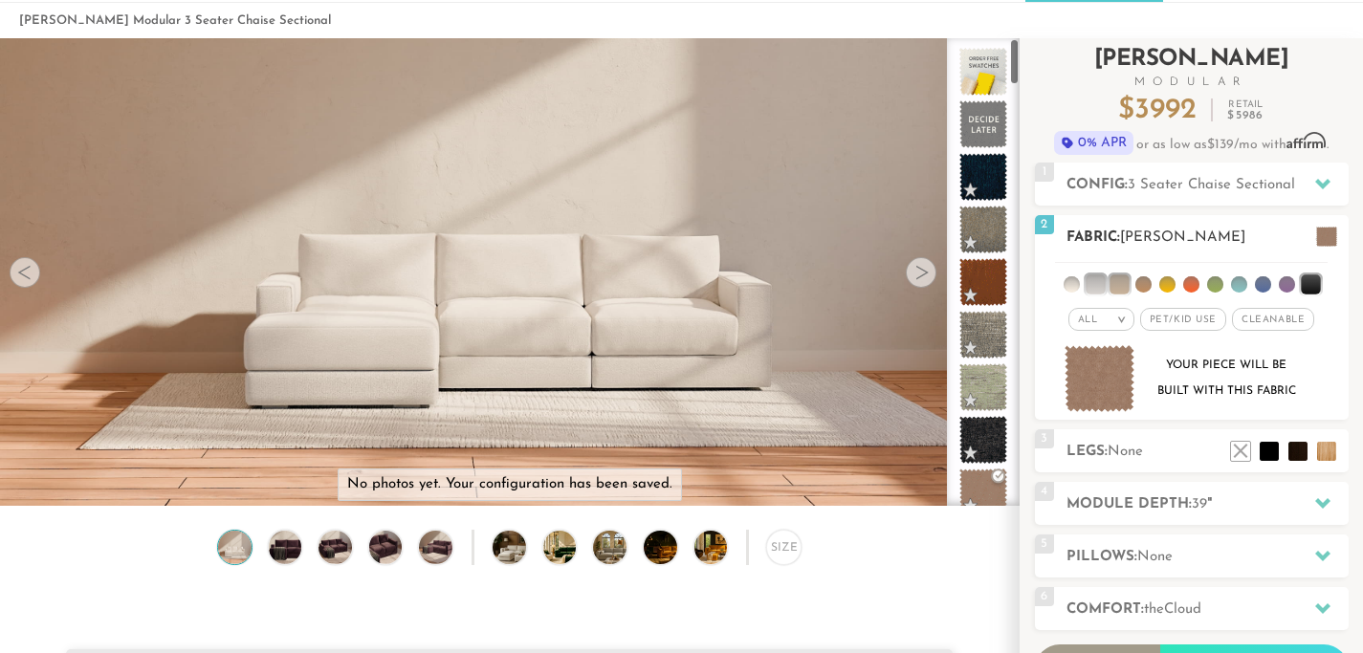
scroll to position [79, 0]
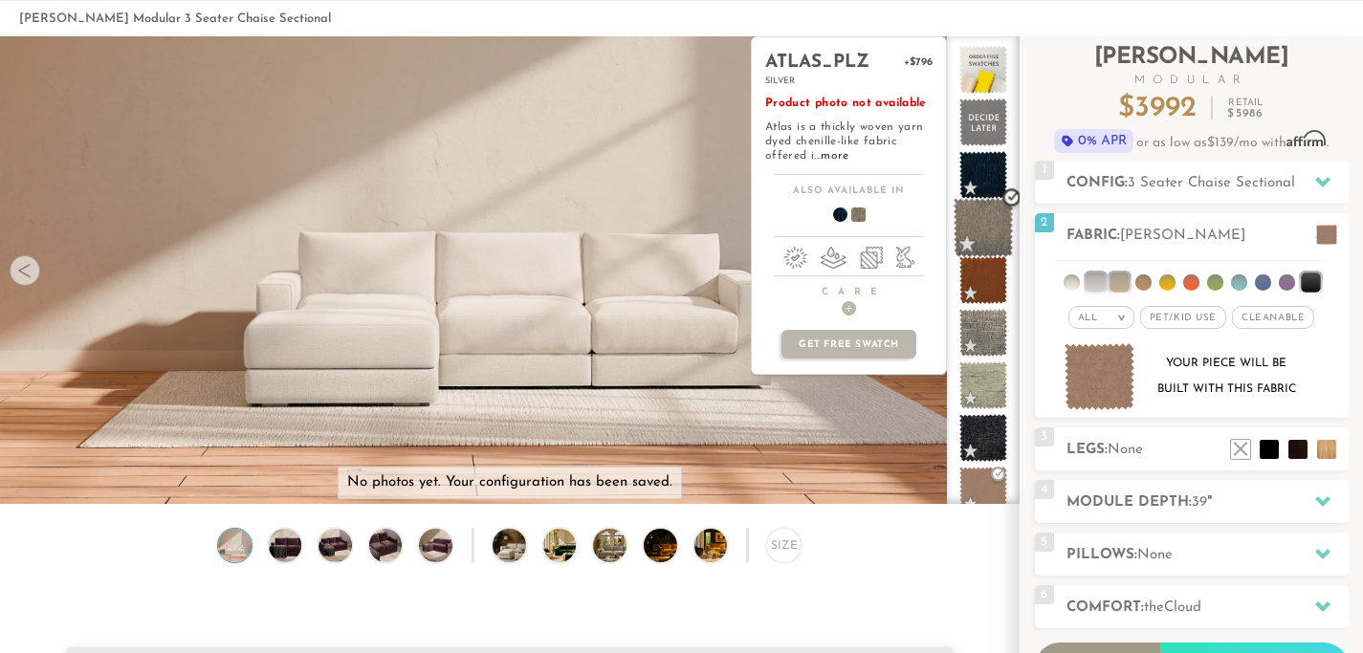
click at [963, 211] on span at bounding box center [984, 228] width 60 height 60
click at [966, 210] on span at bounding box center [984, 228] width 60 height 60
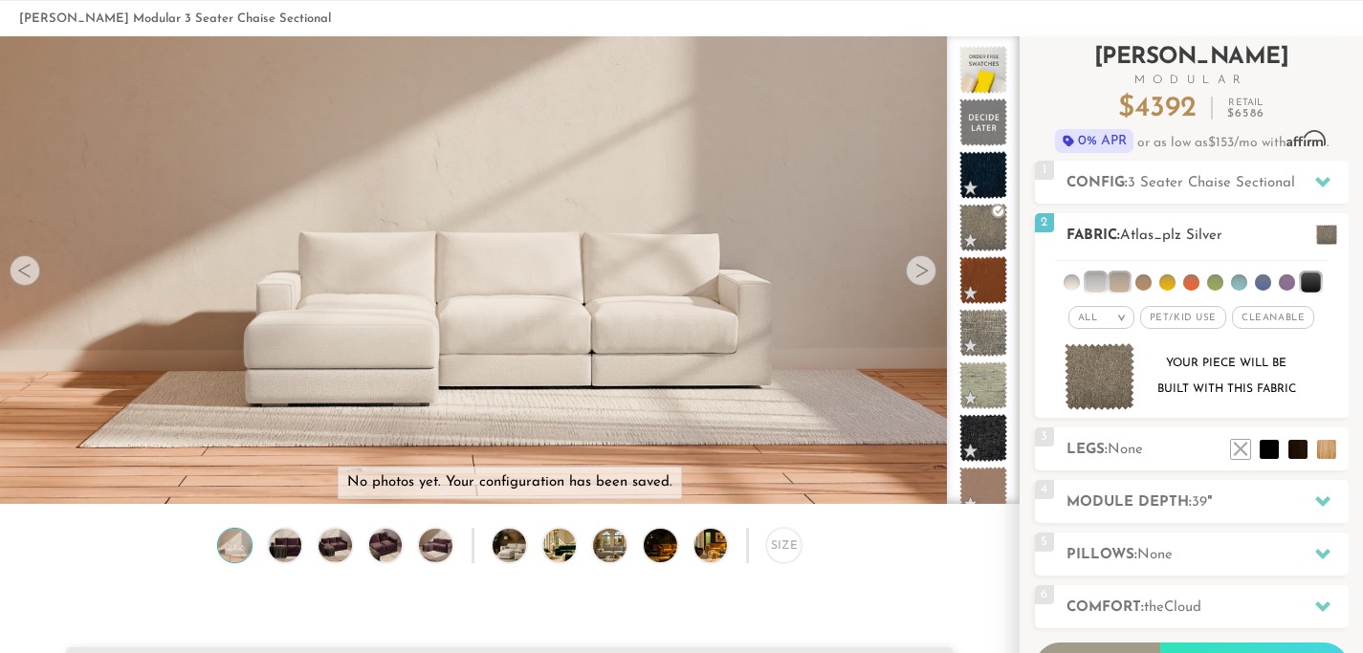
drag, startPoint x: 1085, startPoint y: 338, endPoint x: 1236, endPoint y: 254, distance: 172.6
click at [1248, 271] on div "All > All Tier x x" at bounding box center [1192, 337] width 314 height 163
click at [1248, 273] on ul at bounding box center [1191, 278] width 273 height 35
drag, startPoint x: 1236, startPoint y: 254, endPoint x: 1241, endPoint y: 275, distance: 20.7
click at [1243, 275] on ul at bounding box center [1191, 278] width 273 height 35
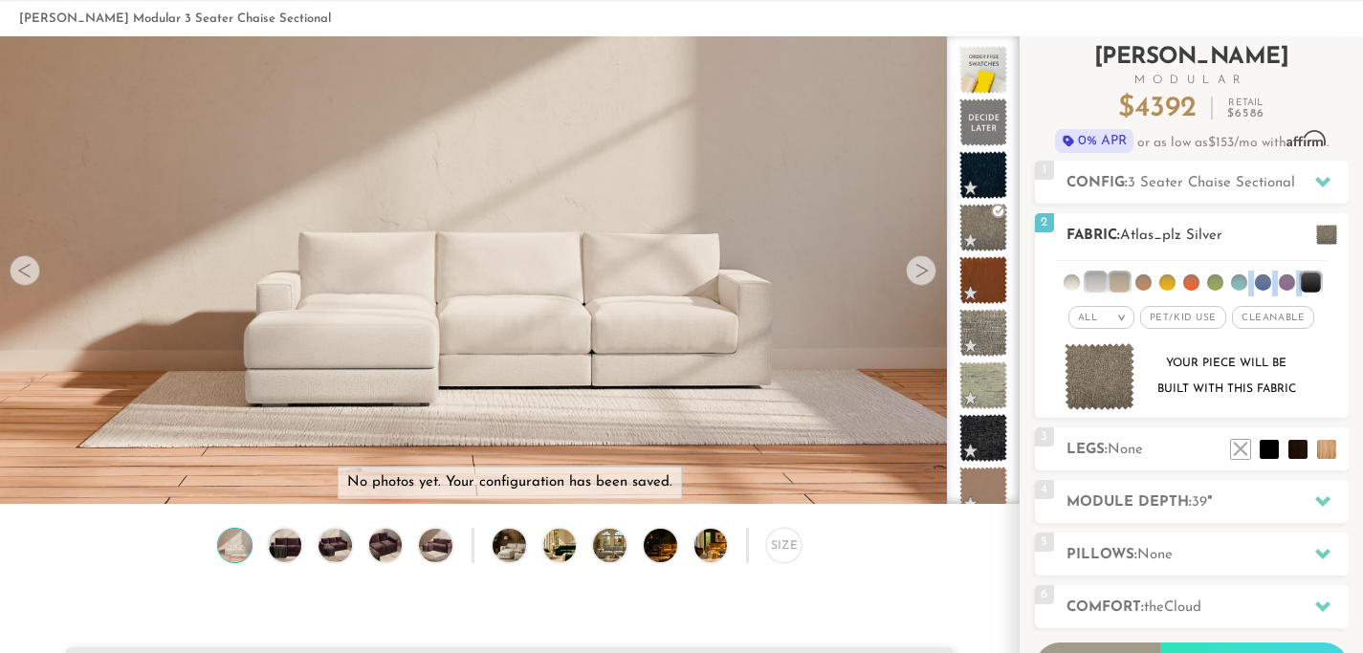
click at [1233, 272] on ul at bounding box center [1191, 278] width 273 height 35
click at [1152, 273] on ul at bounding box center [1191, 278] width 273 height 35
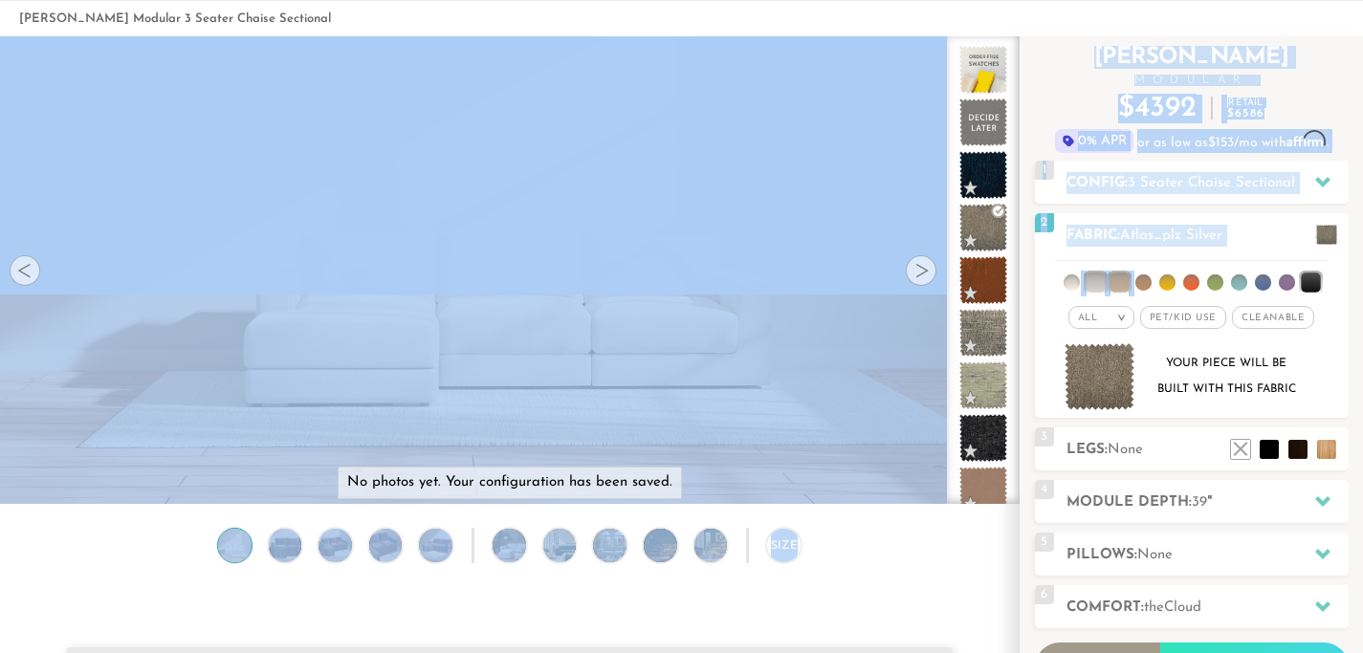
drag, startPoint x: 1153, startPoint y: 289, endPoint x: 682, endPoint y: 356, distance: 475.4
click at [682, 356] on div "No photos yet. Your configuration has been saved. Lifetime Warranty American Ma…" at bounding box center [681, 270] width 1363 height 468
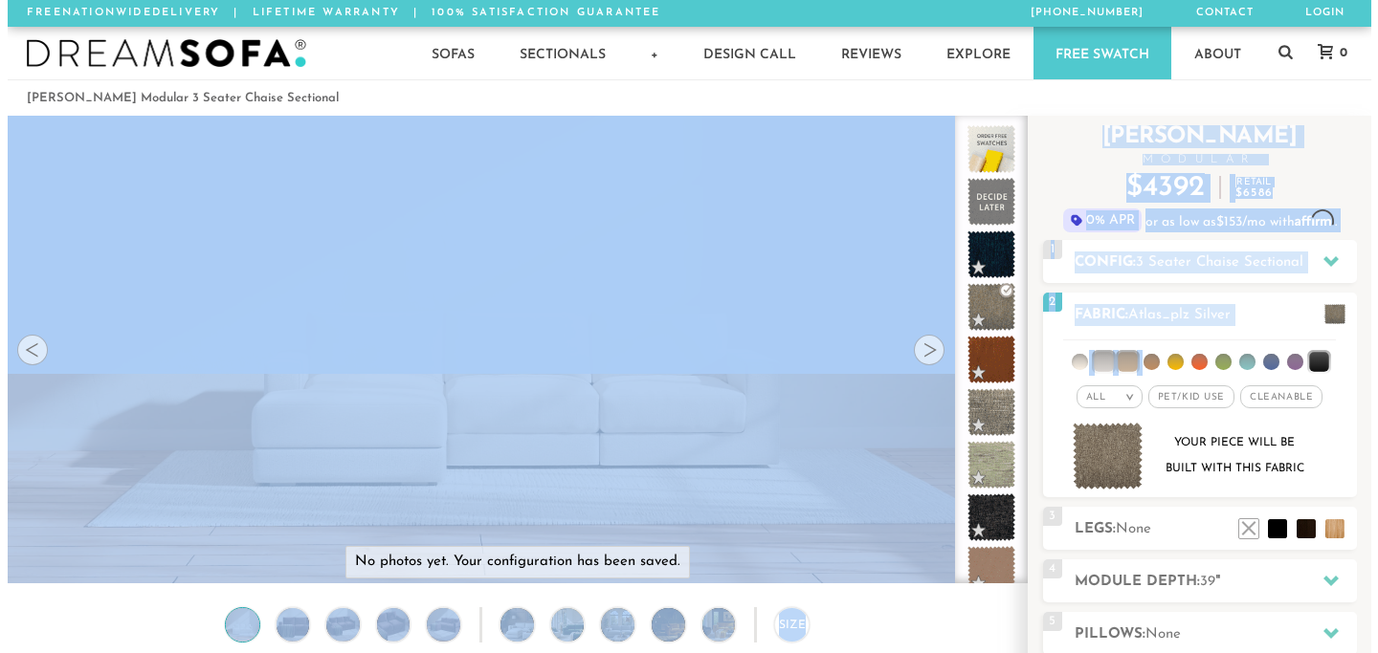
scroll to position [0, 0]
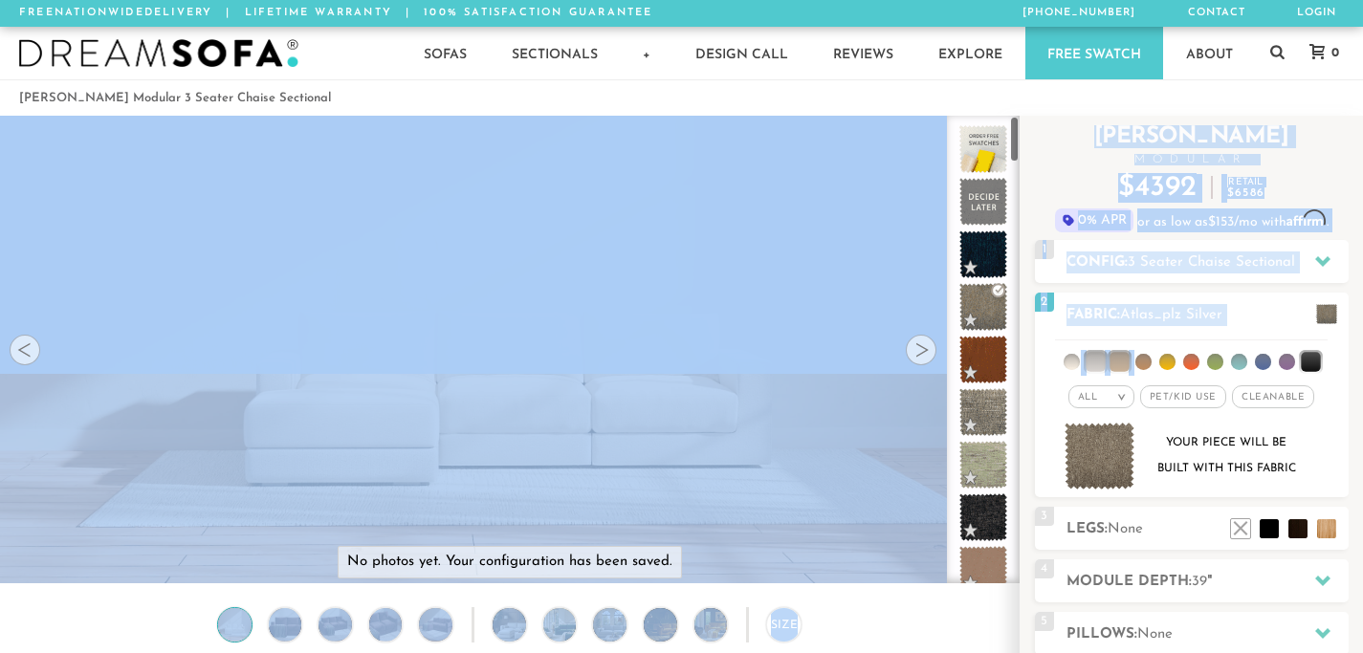
click at [931, 232] on video at bounding box center [509, 289] width 1019 height 510
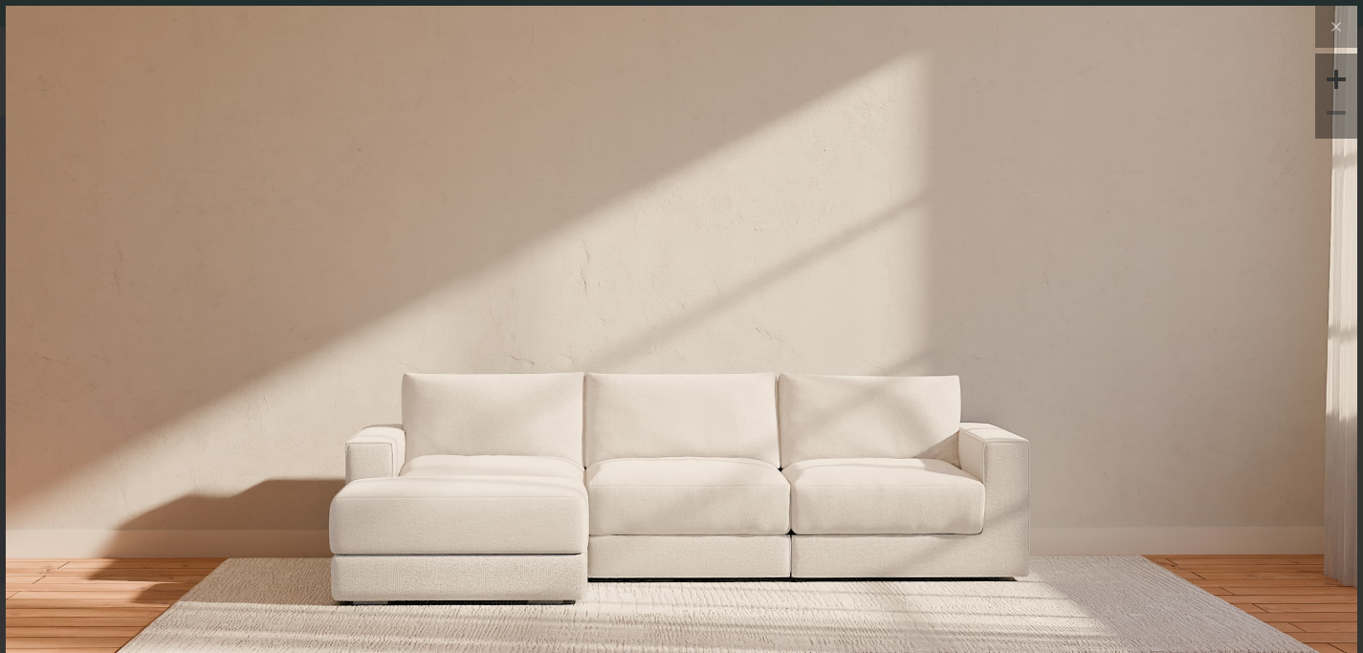
click at [937, 230] on img at bounding box center [682, 231] width 1352 height 451
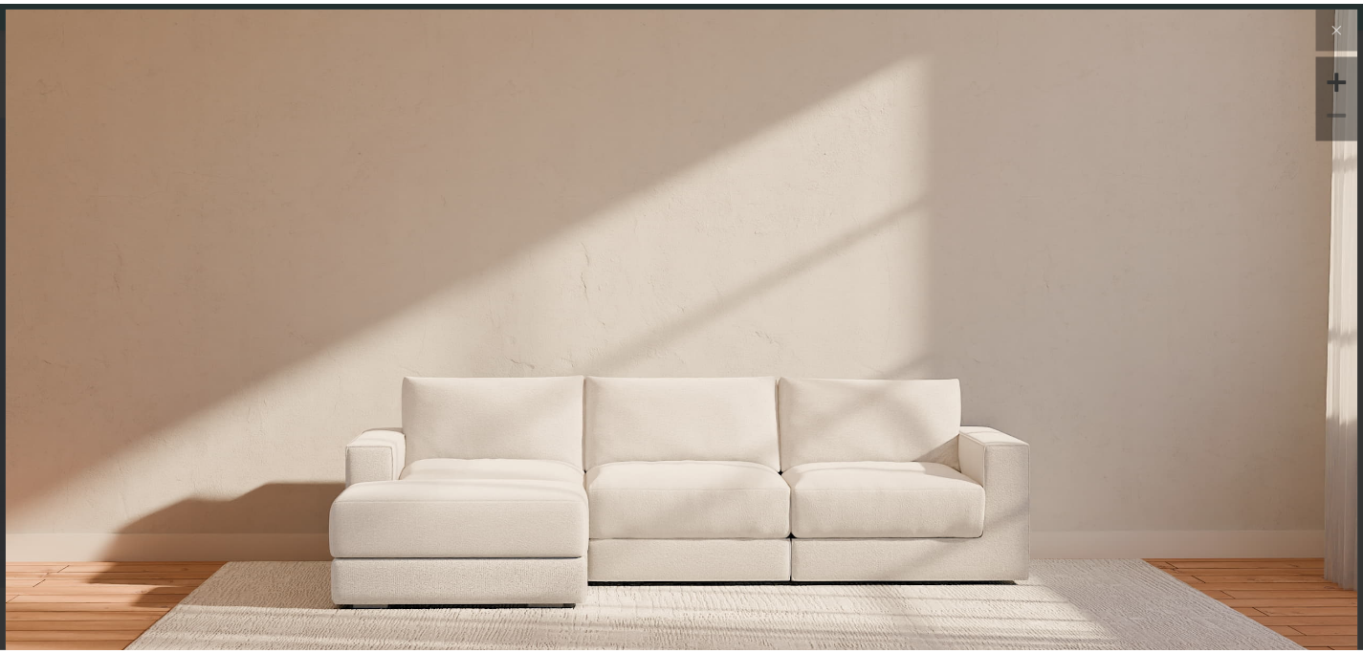
scroll to position [21153, 1363]
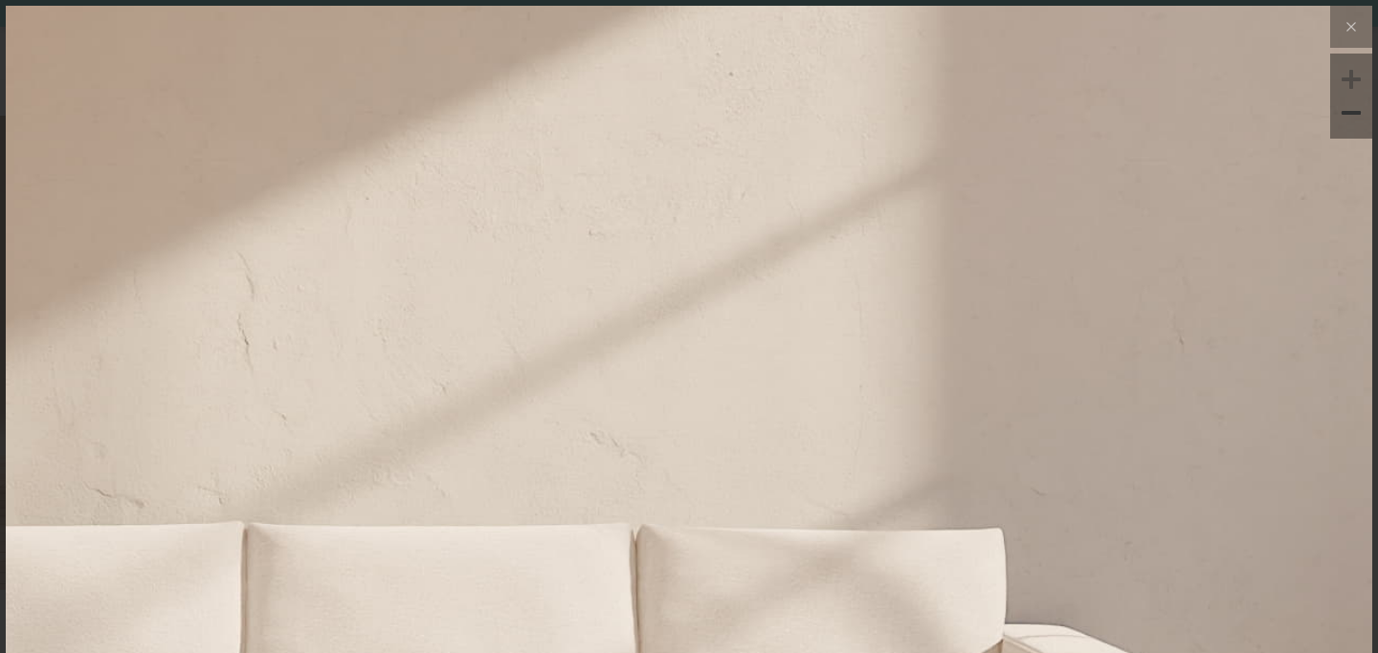
click at [911, 450] on img at bounding box center [441, 237] width 2732 height 911
click at [912, 427] on img at bounding box center [441, 237] width 2732 height 911
click at [1344, 33] on icon at bounding box center [1350, 26] width 23 height 23
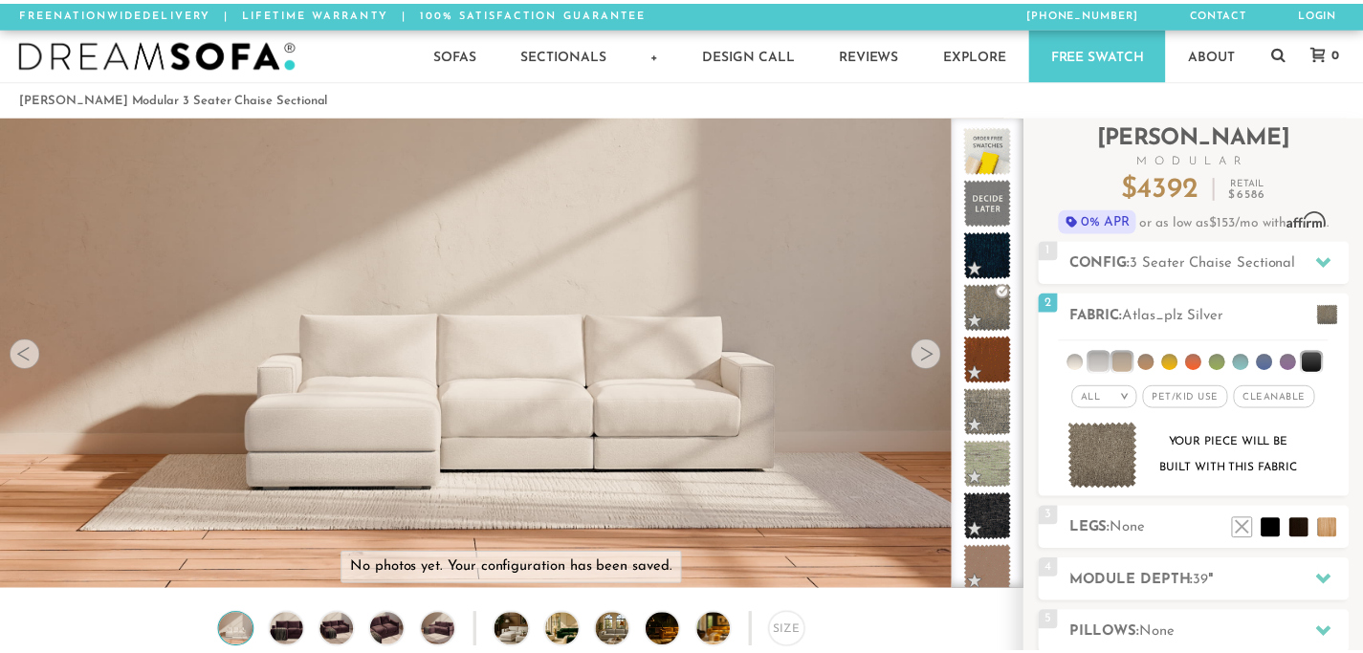
scroll to position [21118, 1349]
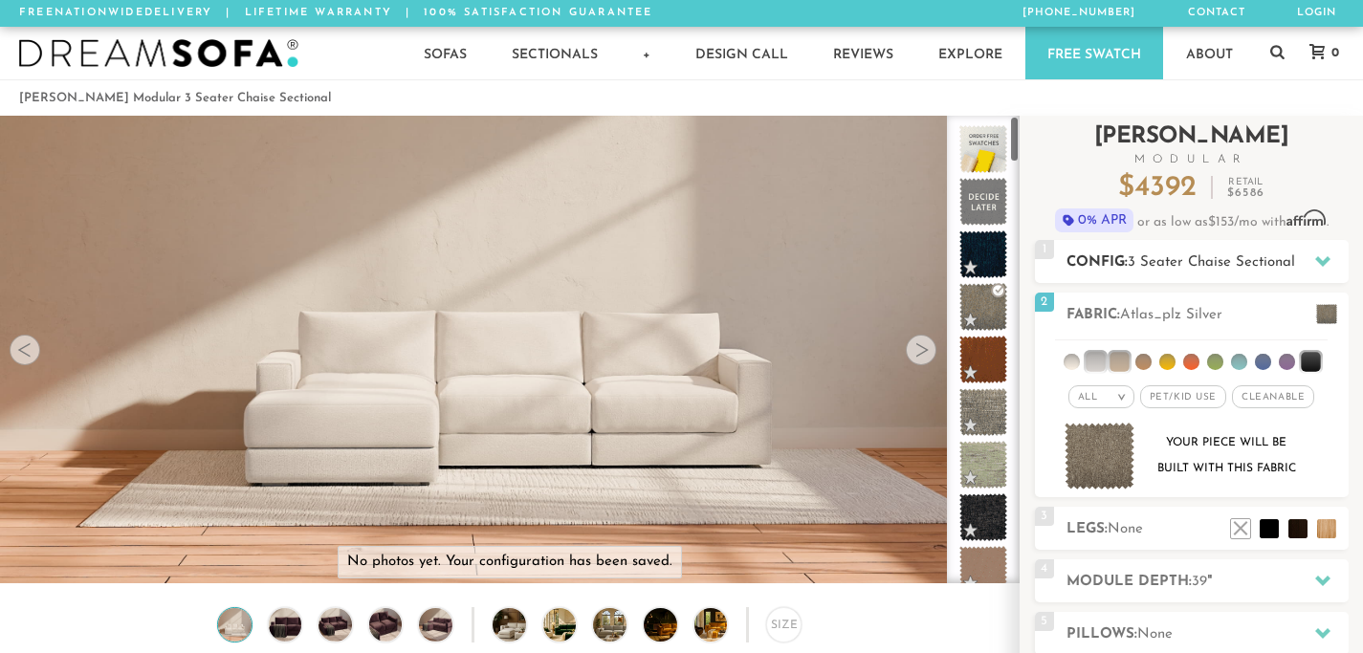
click at [1317, 260] on icon at bounding box center [1322, 261] width 15 height 11
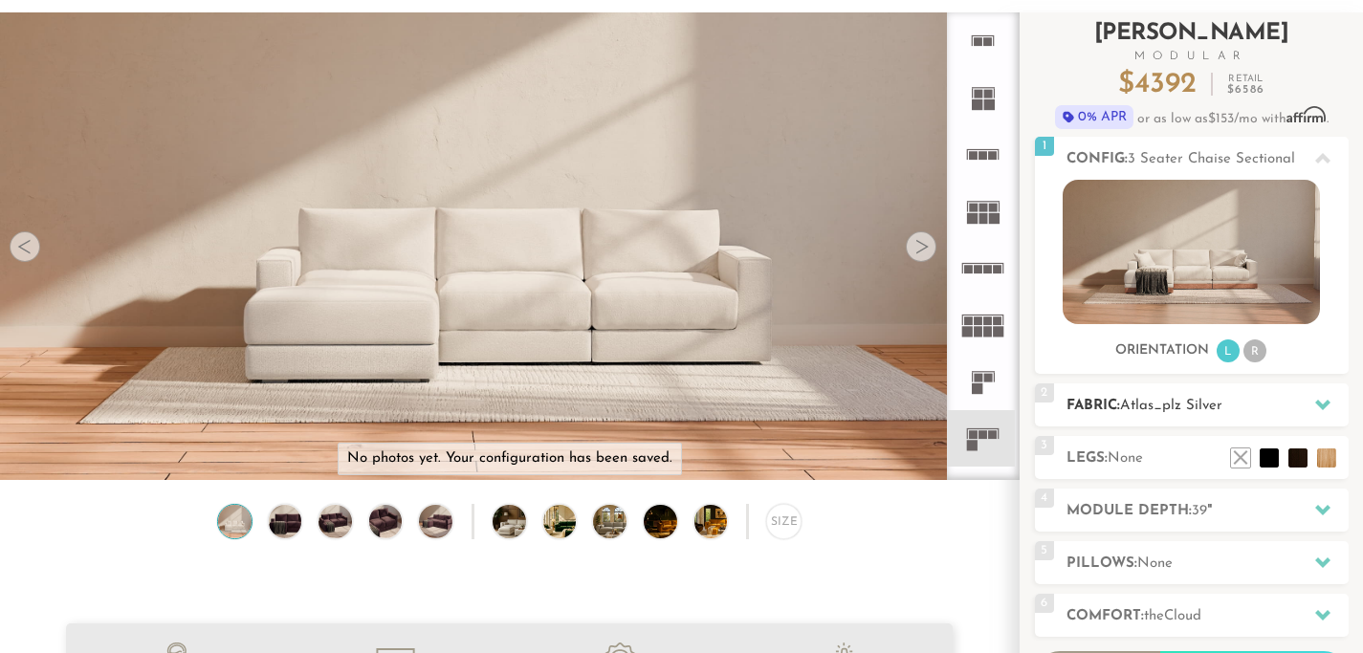
scroll to position [118, 0]
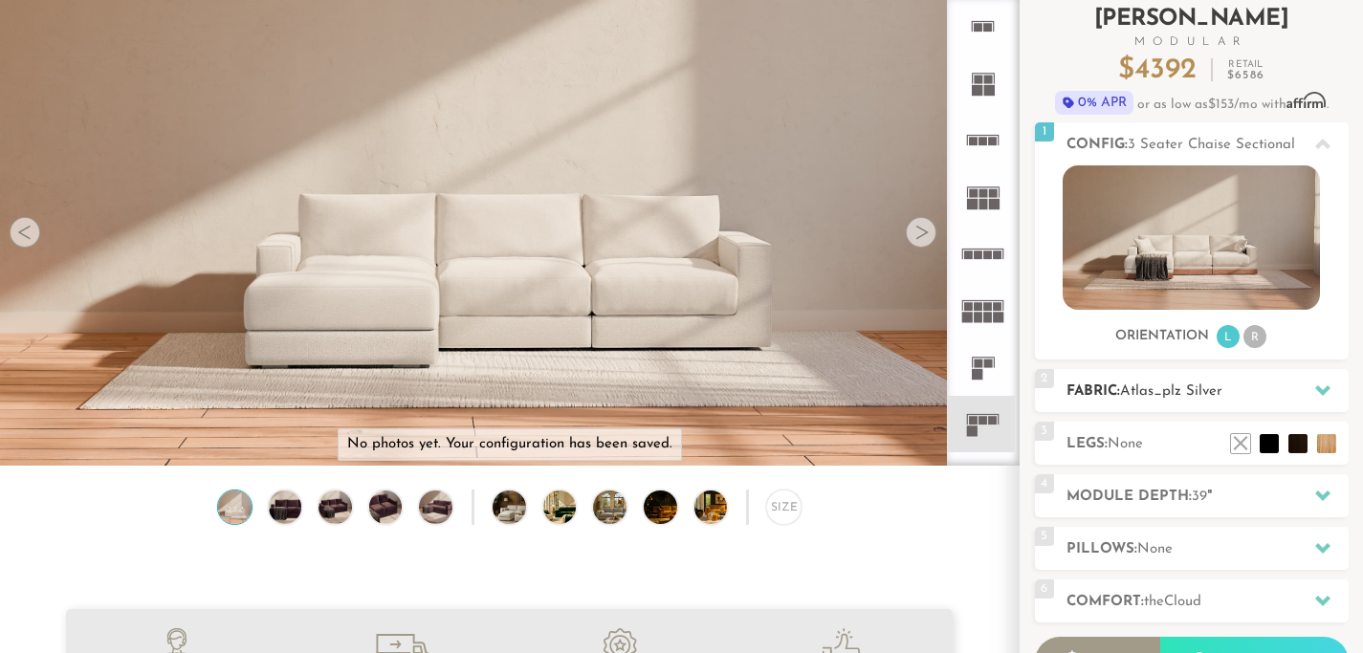
click at [1236, 389] on h2 "Fabric: Atlas_plz Silver" at bounding box center [1208, 392] width 282 height 22
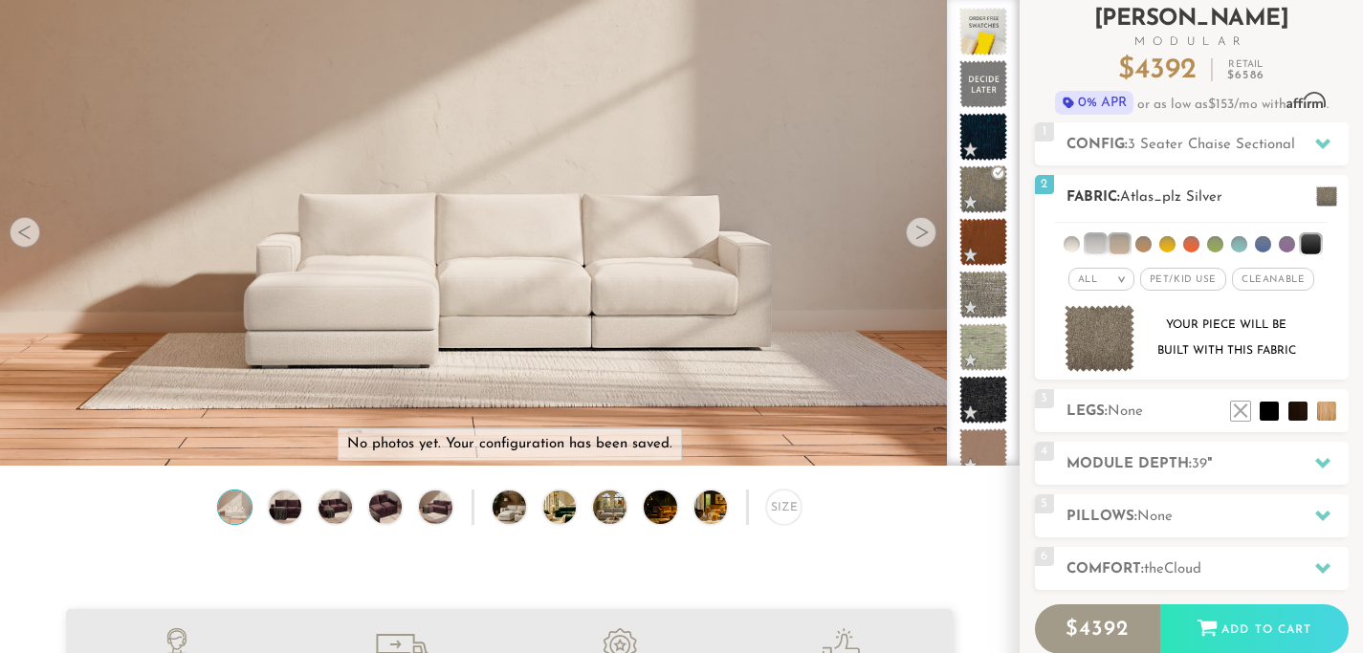
scroll to position [130, 0]
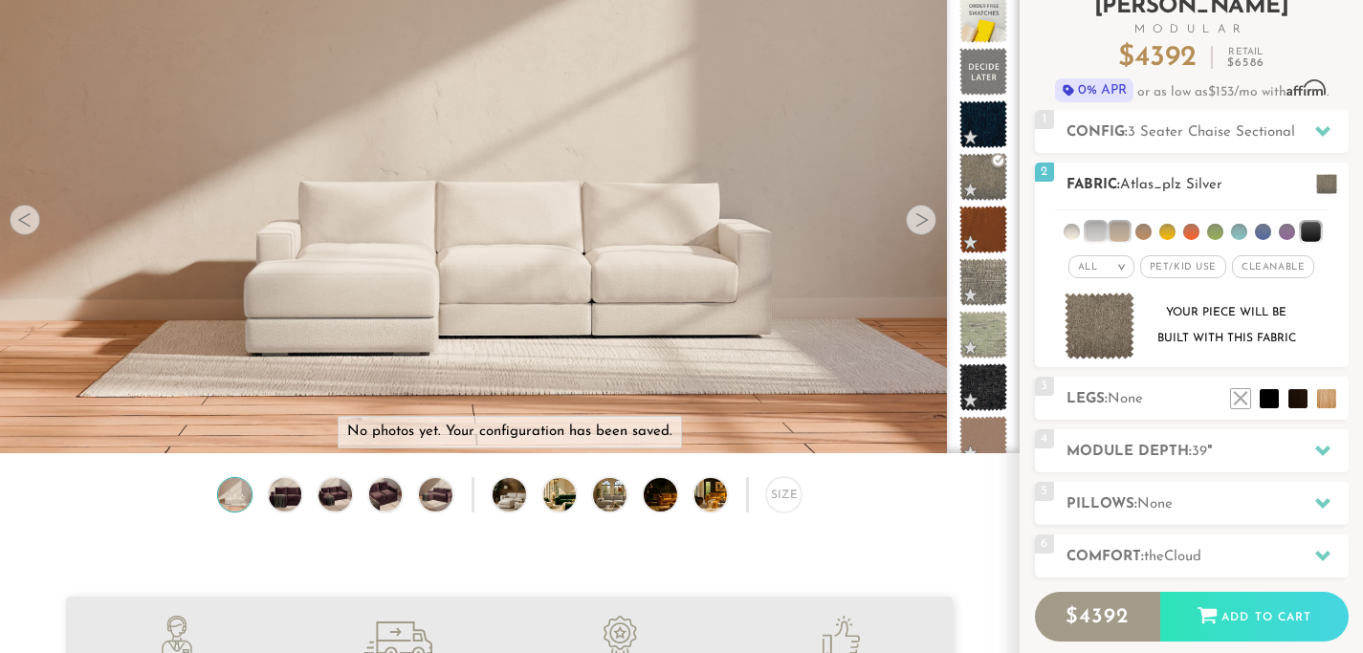
click at [1115, 263] on div "All >" at bounding box center [1102, 266] width 66 height 23
click at [1101, 301] on li "All" at bounding box center [1102, 291] width 66 height 27
click at [1299, 198] on div "2 Fabric: Atlas_plz Silver" at bounding box center [1192, 185] width 314 height 43
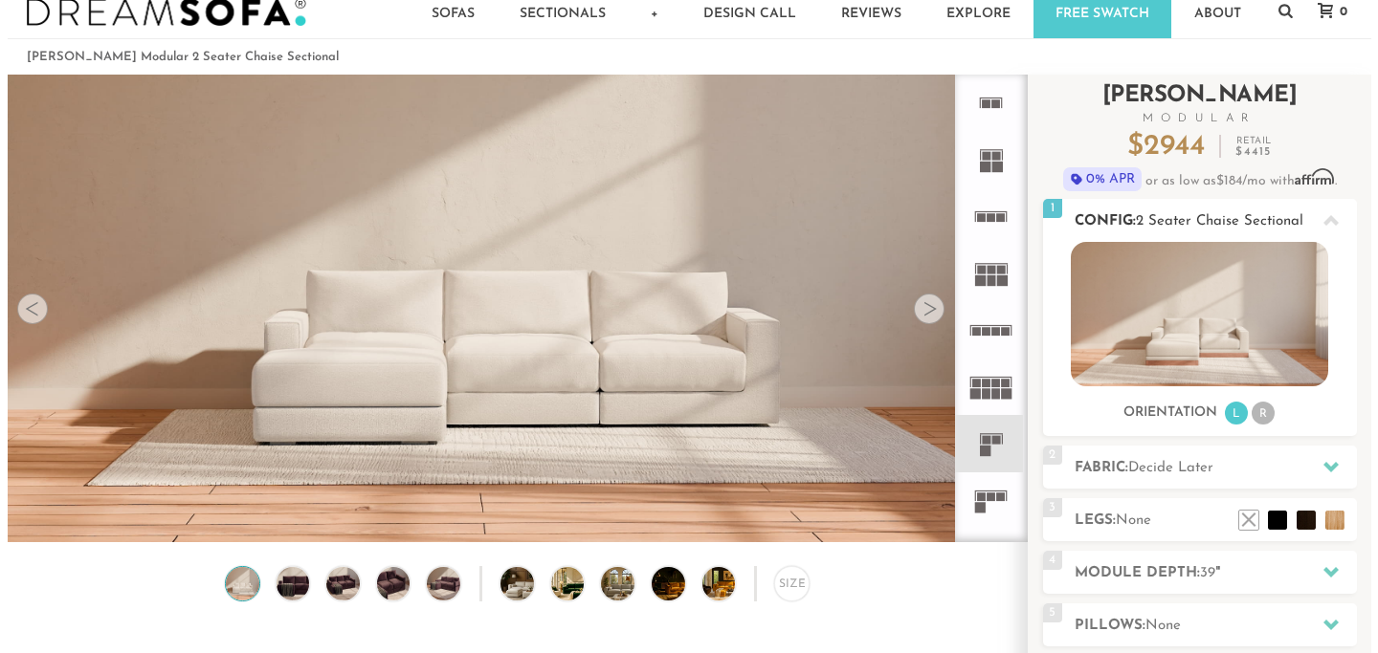
scroll to position [41, 0]
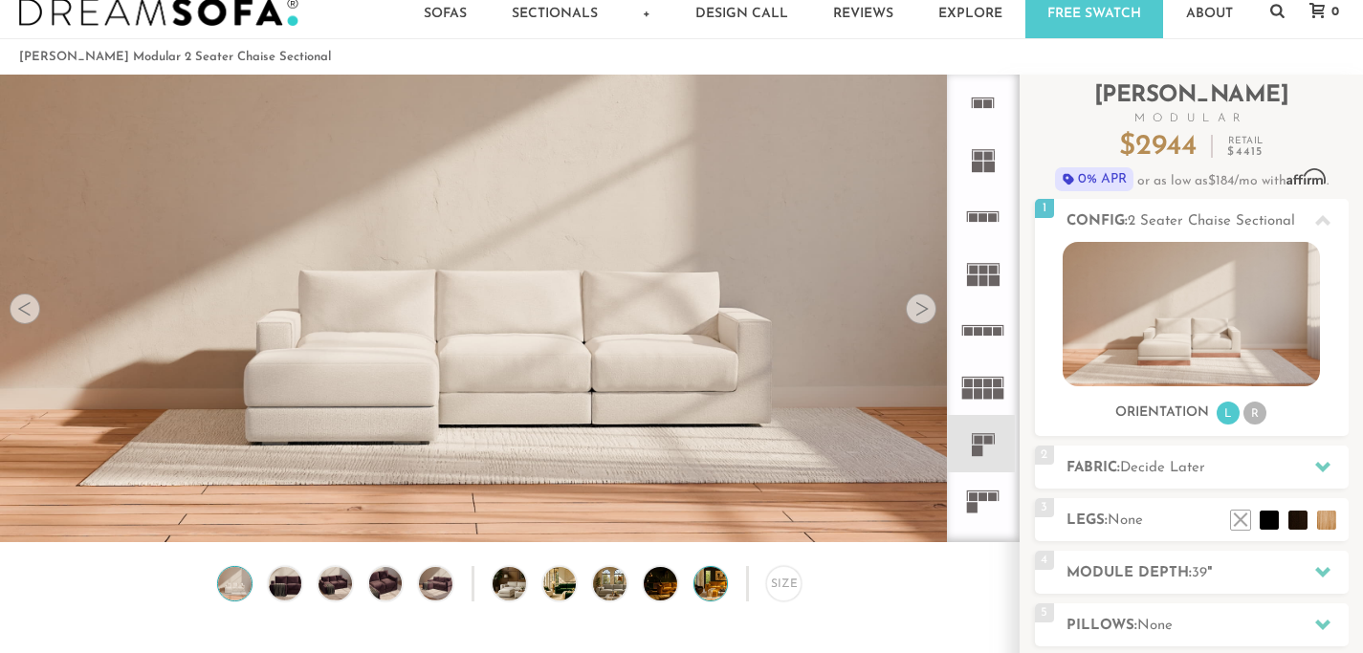
click at [706, 581] on img at bounding box center [724, 583] width 59 height 33
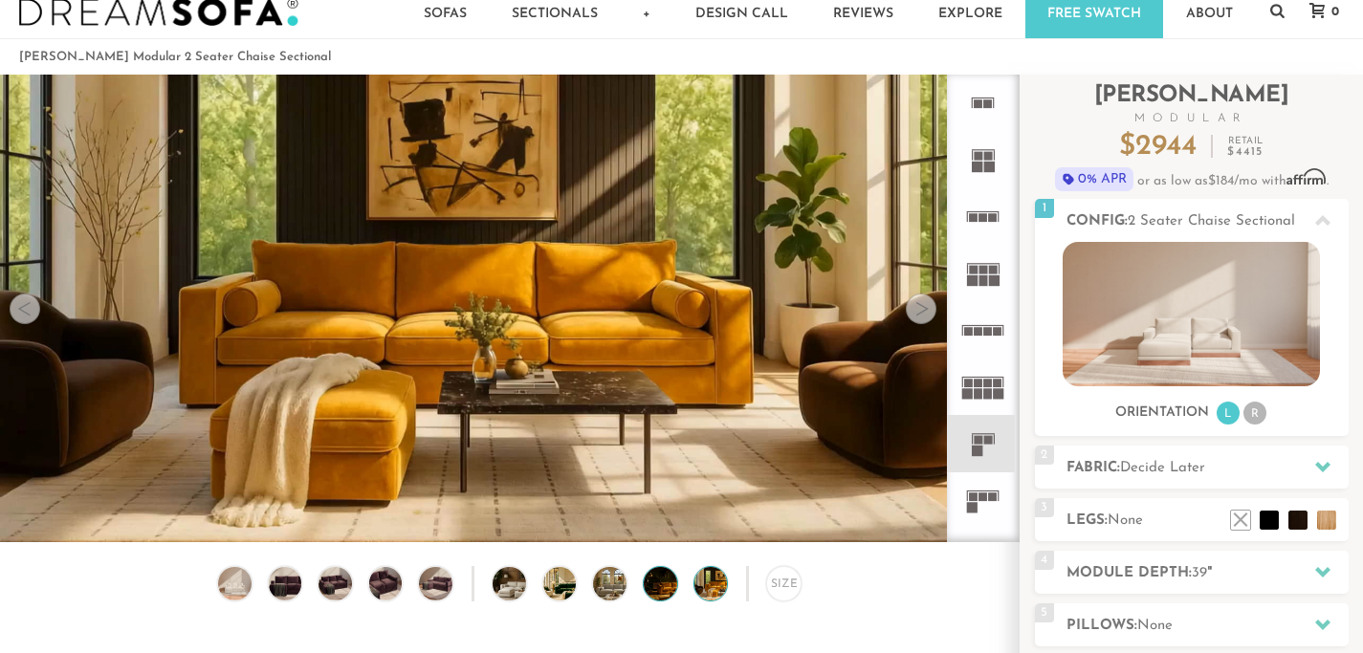
click at [658, 583] on img at bounding box center [673, 583] width 59 height 33
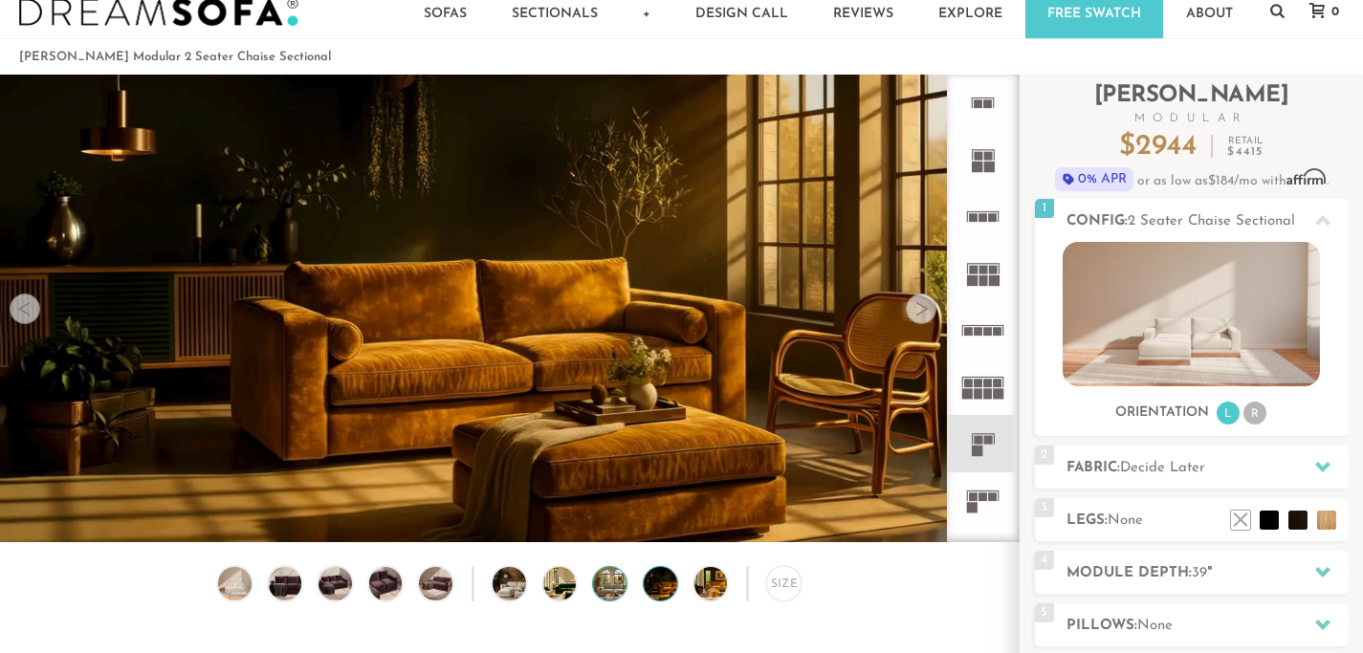
click at [615, 582] on img at bounding box center [622, 583] width 59 height 33
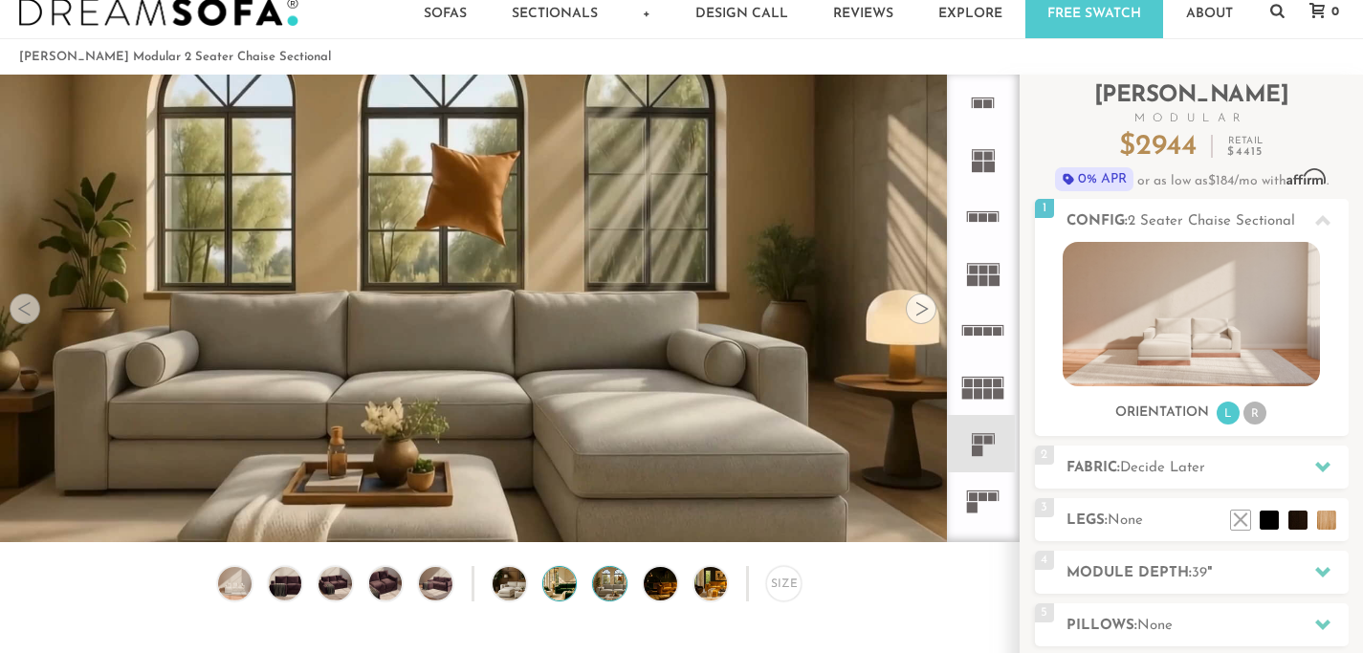
click at [566, 582] on img at bounding box center [572, 583] width 59 height 33
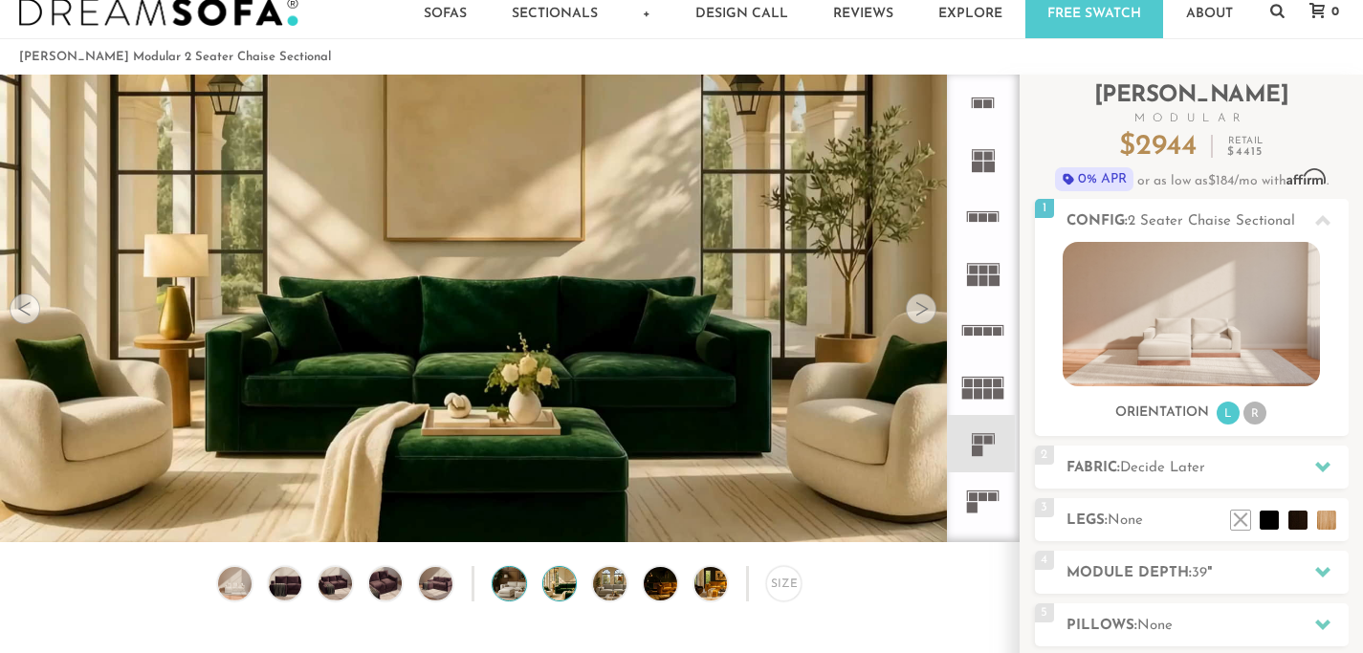
click at [516, 583] on img at bounding box center [522, 583] width 59 height 33
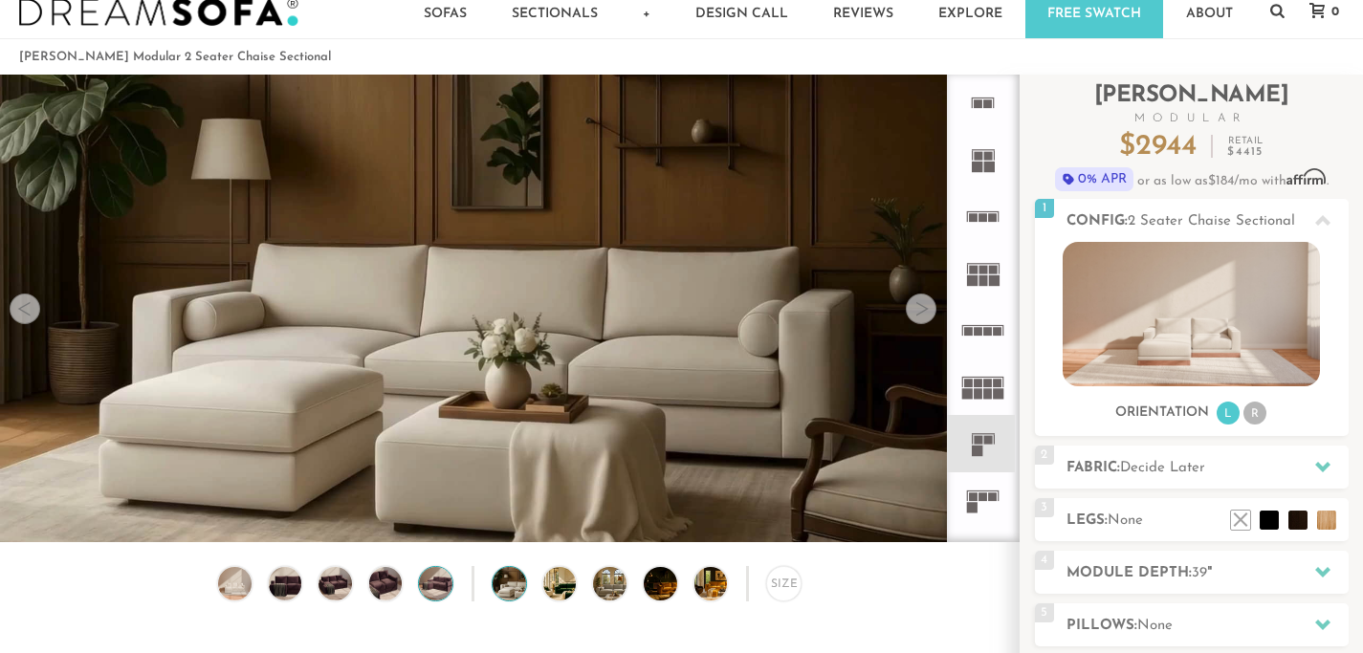
click at [436, 585] on img at bounding box center [436, 583] width 40 height 33
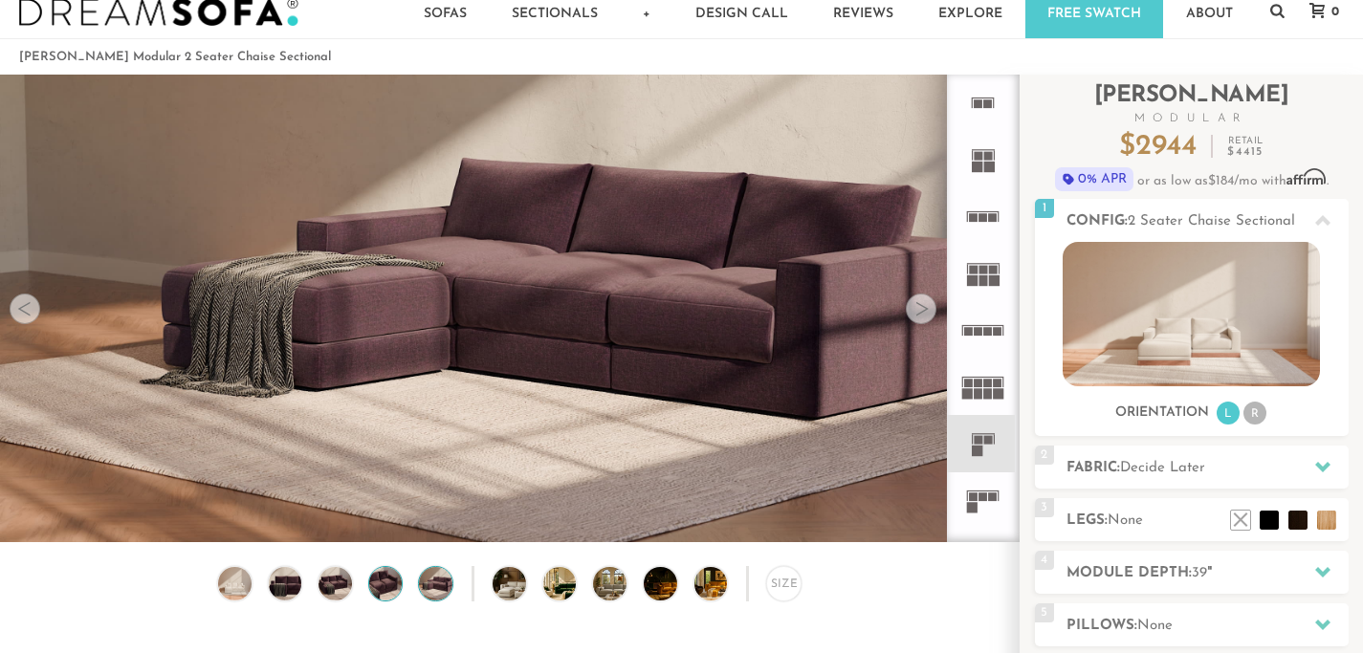
click at [384, 583] on img at bounding box center [385, 583] width 40 height 33
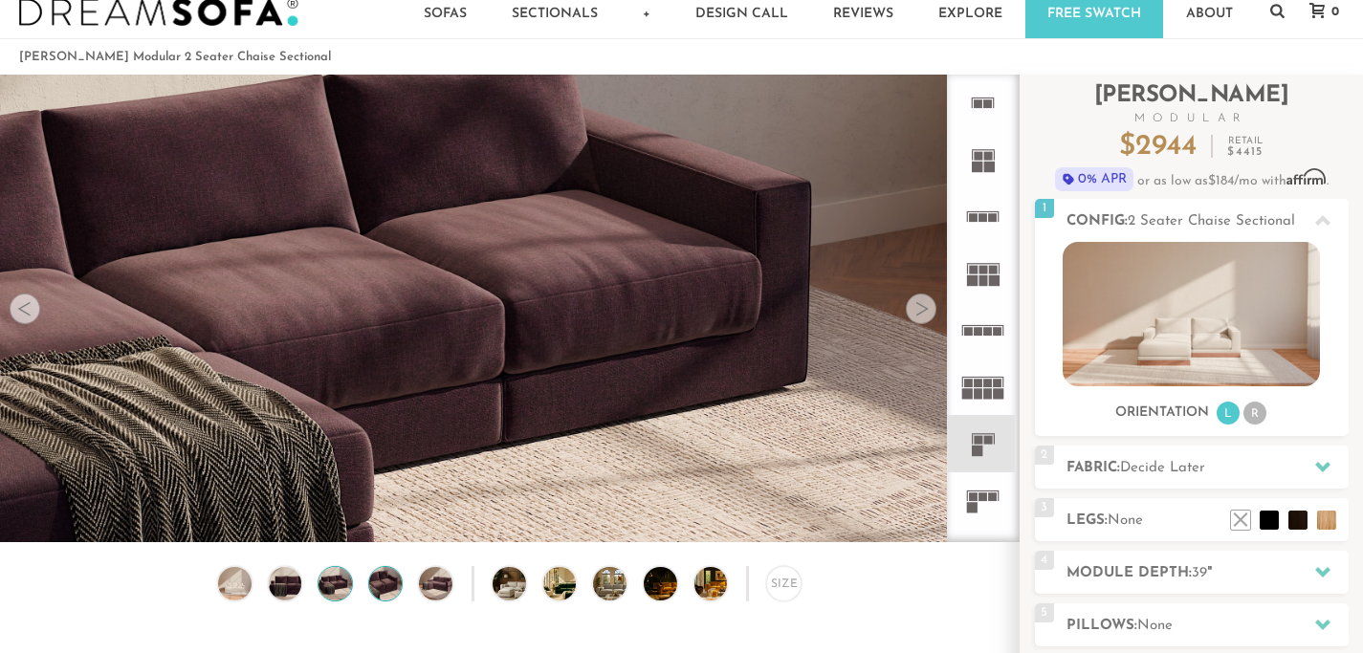
click at [343, 583] on img at bounding box center [336, 583] width 40 height 33
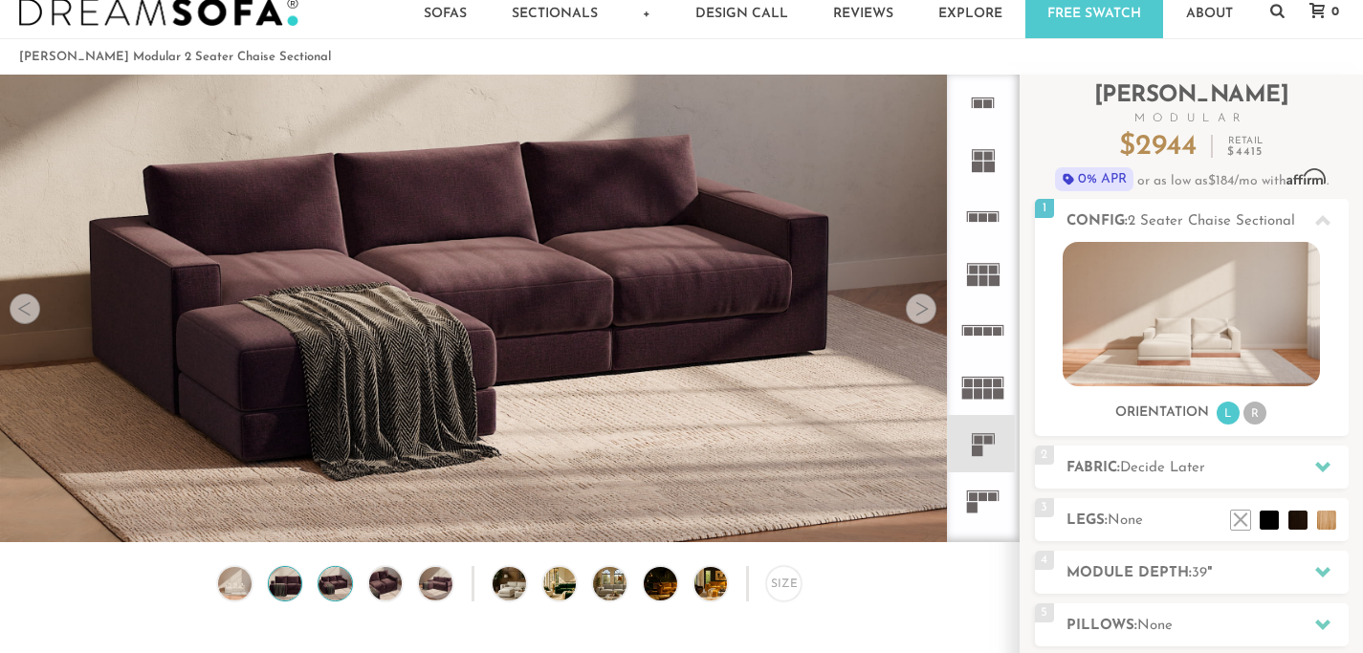
click at [296, 587] on img at bounding box center [285, 583] width 40 height 33
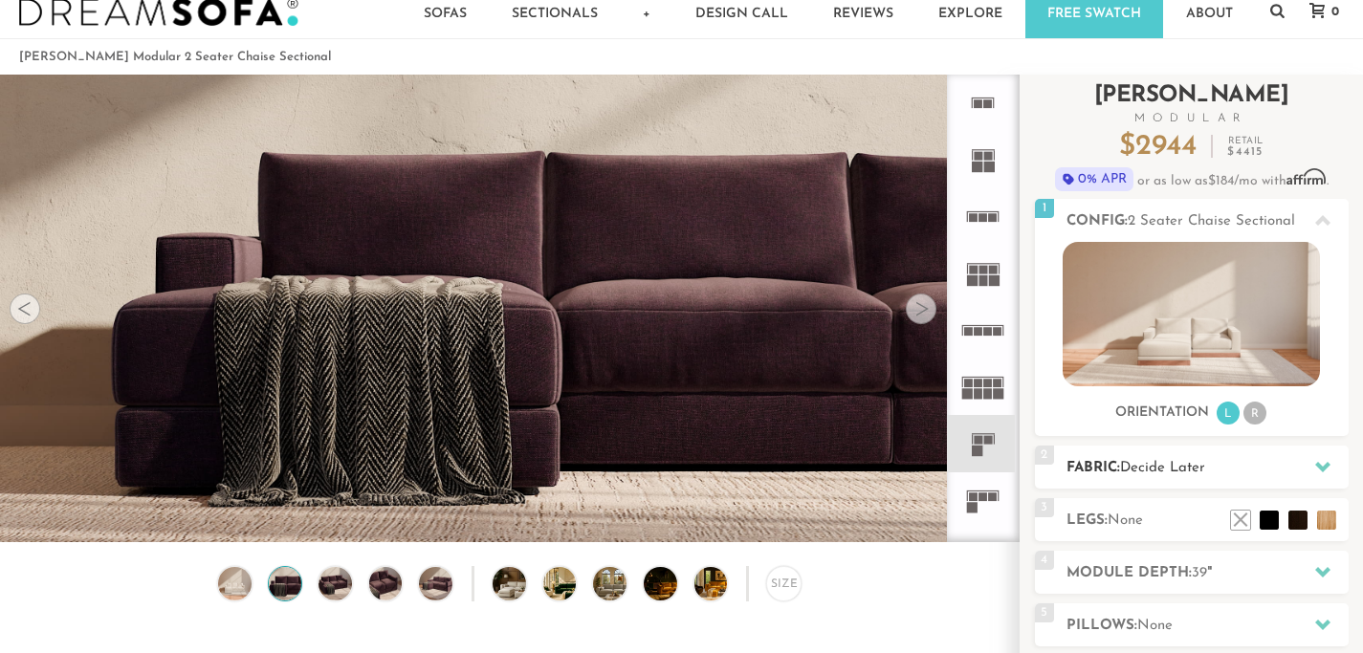
click at [1313, 472] on div at bounding box center [1323, 467] width 40 height 39
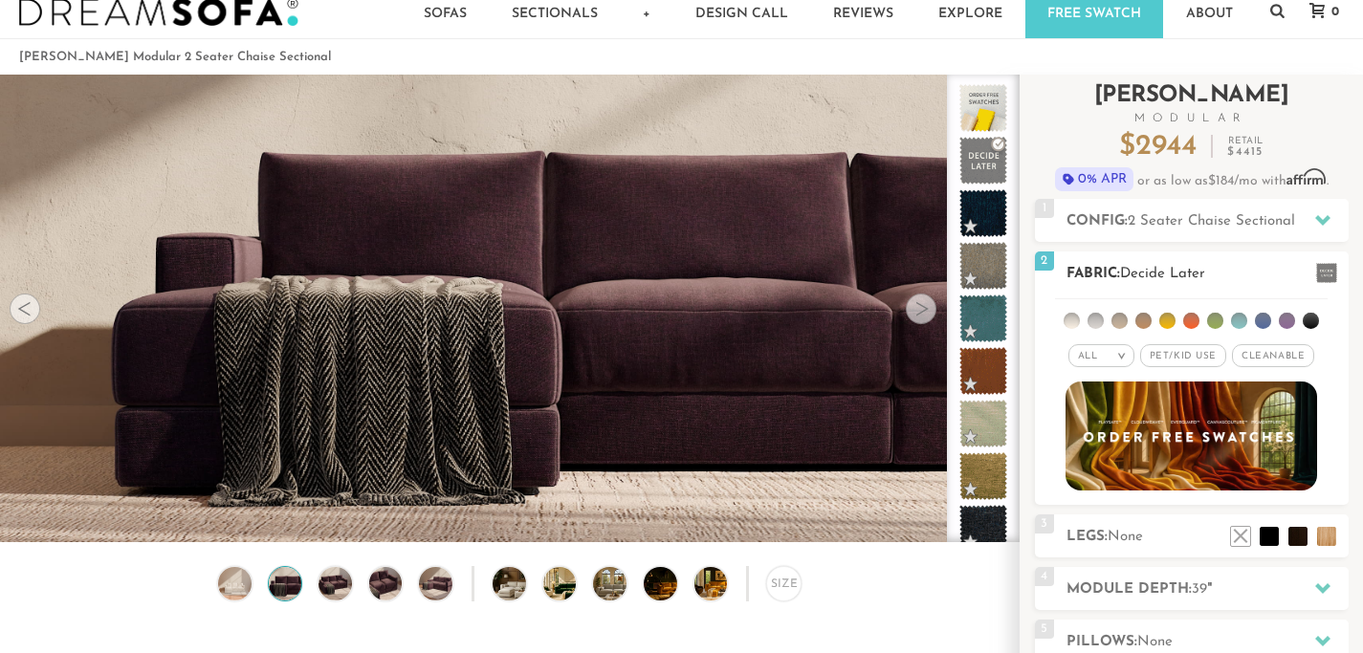
click at [1143, 320] on li at bounding box center [1144, 321] width 16 height 16
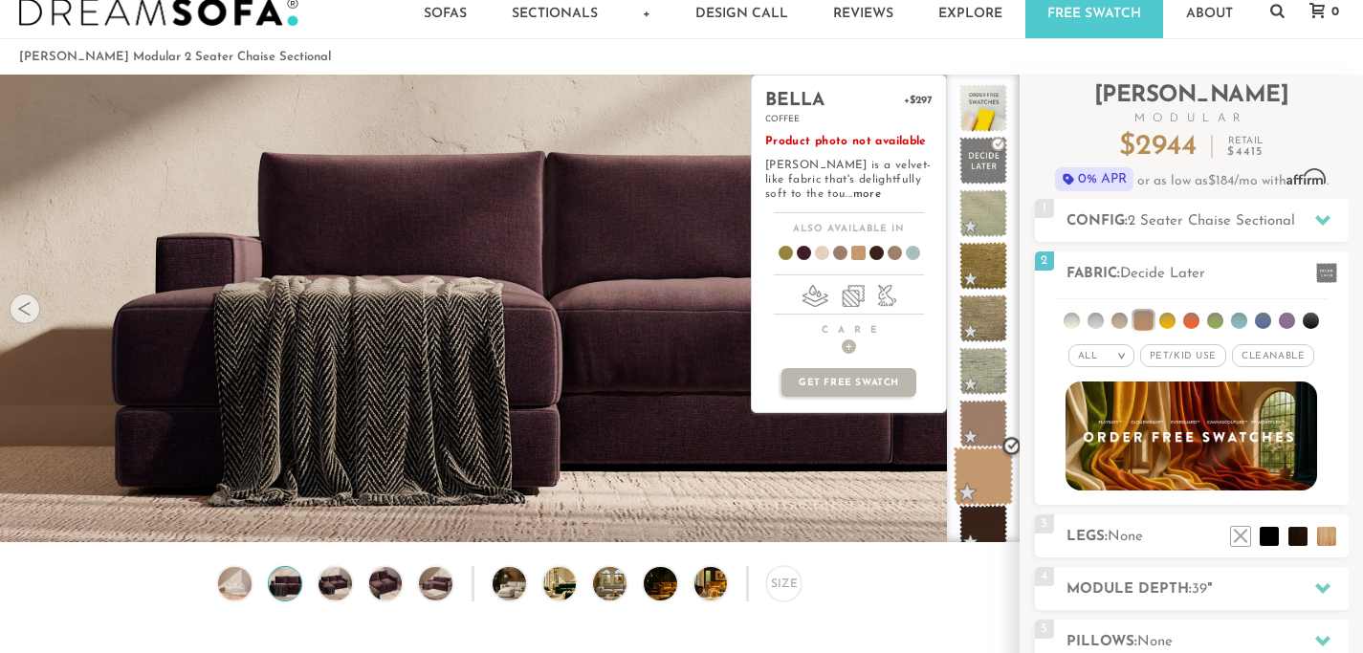
click at [985, 477] on span at bounding box center [984, 477] width 60 height 60
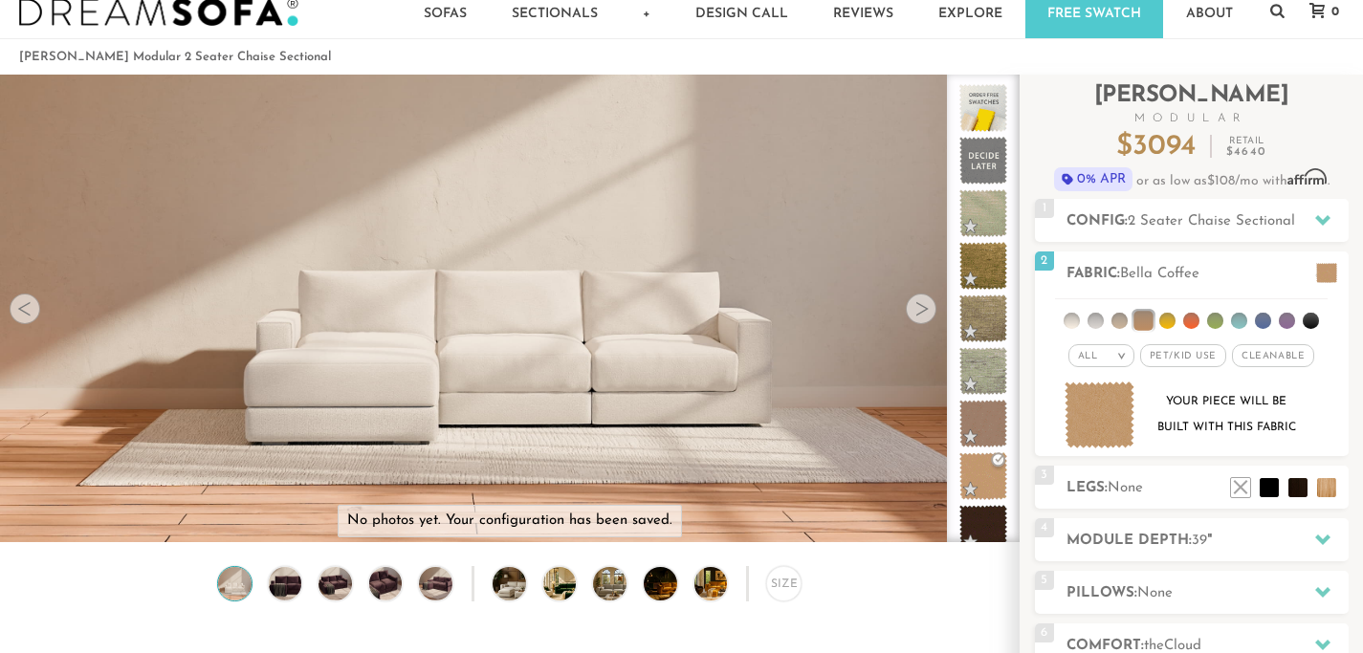
click at [671, 386] on video at bounding box center [509, 248] width 1019 height 510
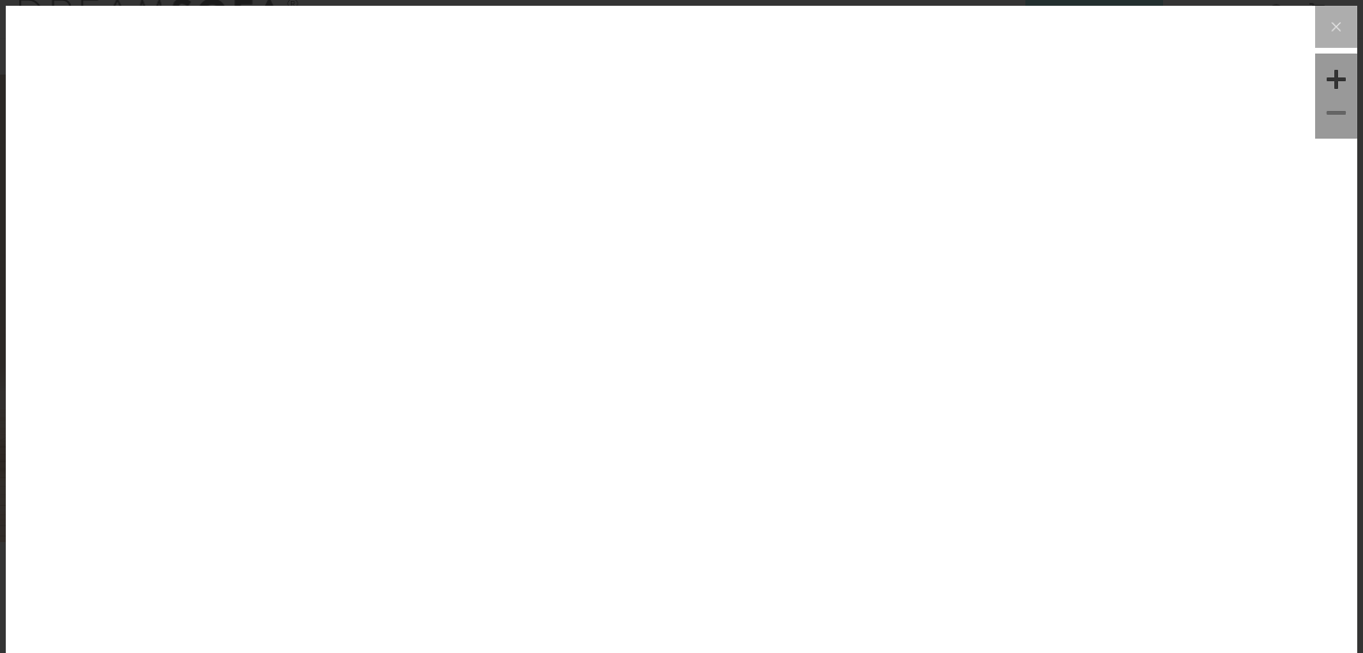
scroll to position [21005, 1363]
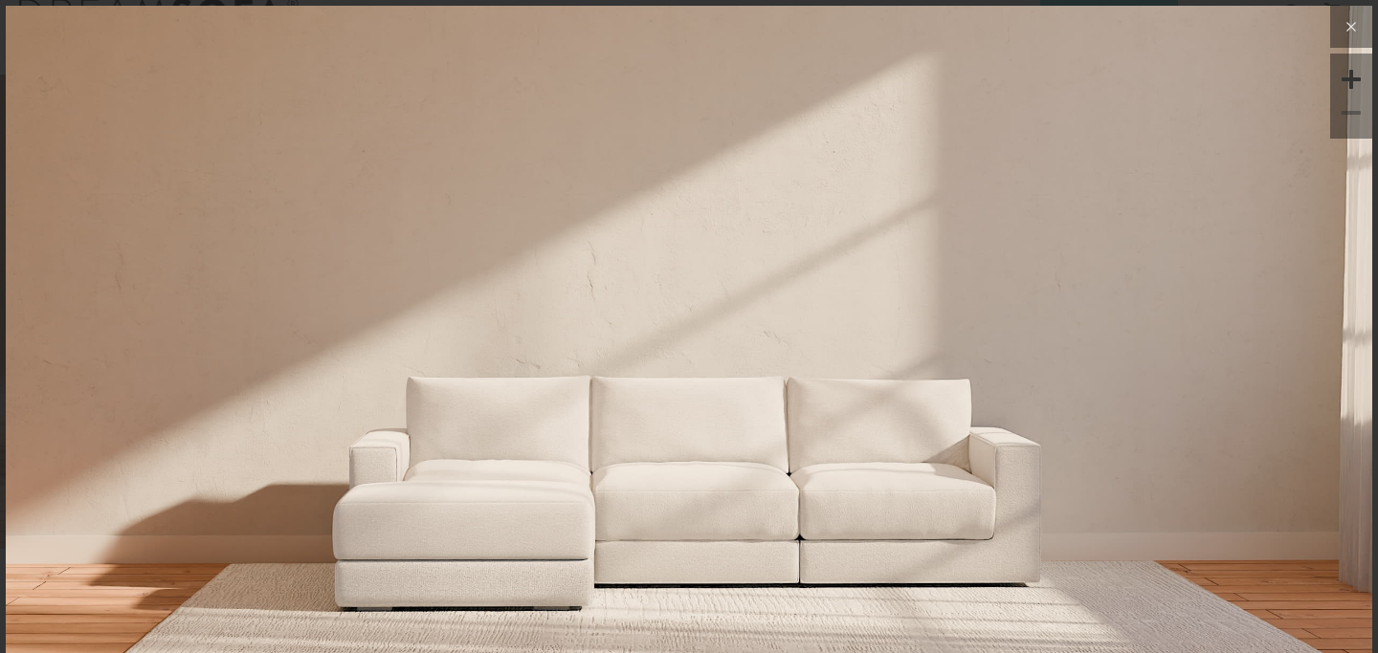
click at [1339, 30] on icon at bounding box center [1350, 26] width 23 height 23
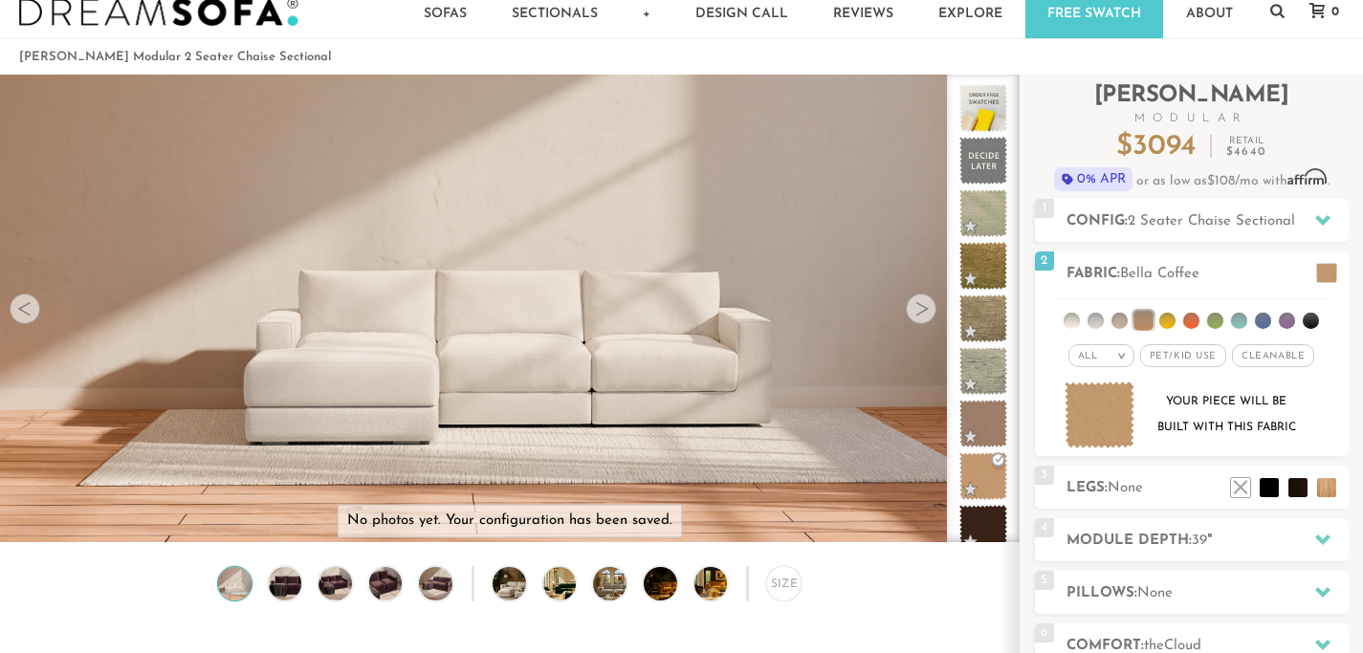
scroll to position [20978, 1349]
click at [1130, 55] on ol "[PERSON_NAME] Modular 2 Seater Chaise Sectional" at bounding box center [681, 57] width 1325 height 26
click at [913, 51] on ol "[PERSON_NAME] Modular 2 Seater Chaise Sectional" at bounding box center [681, 57] width 1325 height 26
click at [872, 8] on link "Reviews" at bounding box center [863, 12] width 104 height 53
